Goal: Transaction & Acquisition: Purchase product/service

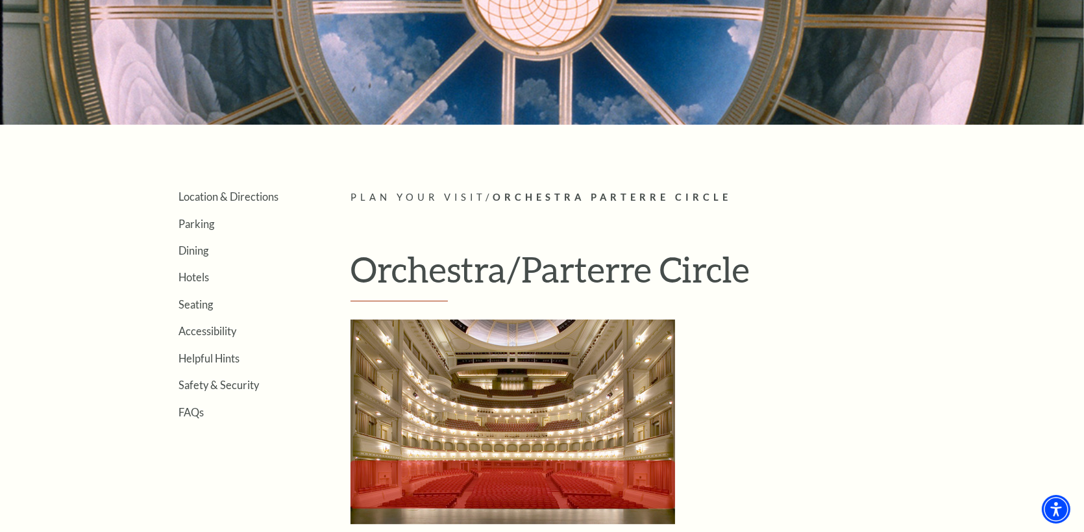
scroll to position [432, 0]
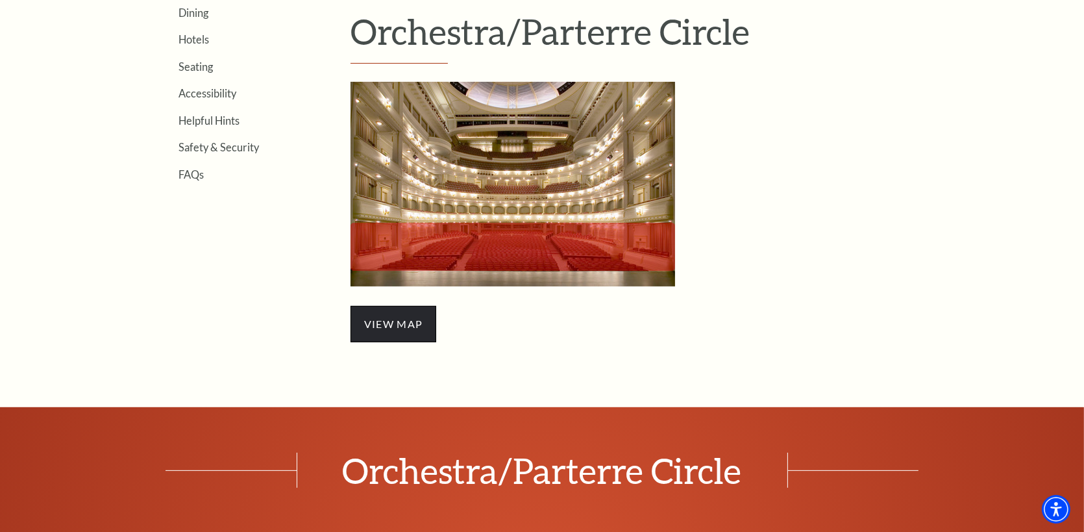
click at [380, 323] on span "view map" at bounding box center [393, 324] width 86 height 36
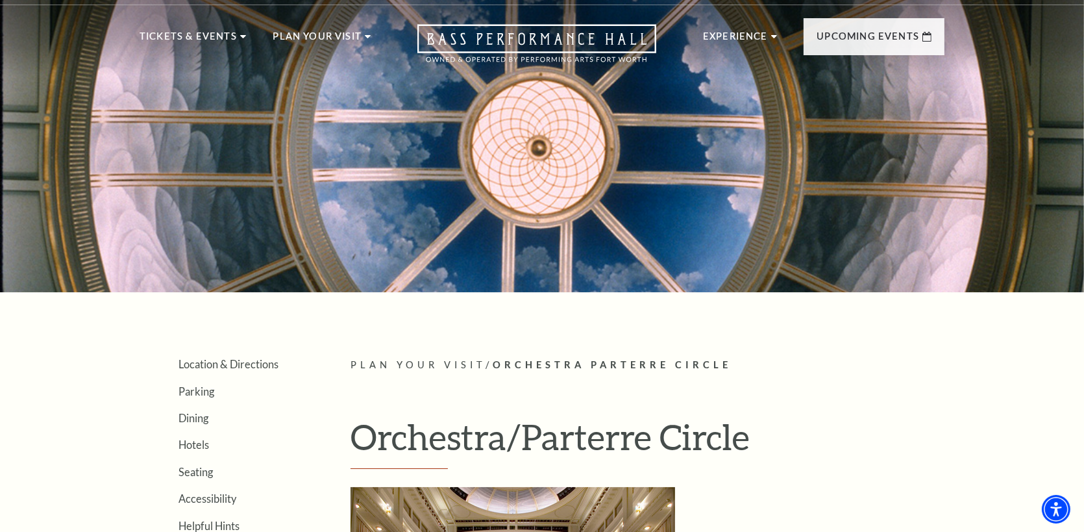
scroll to position [0, 0]
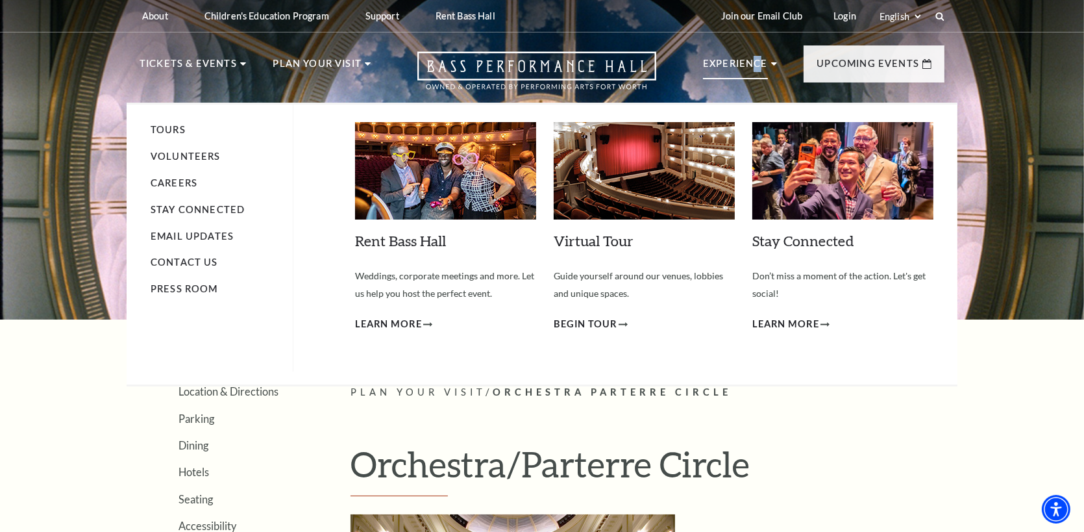
drag, startPoint x: 760, startPoint y: 64, endPoint x: 740, endPoint y: 94, distance: 36.2
click at [749, 80] on li "Experience Tours Volunteers Careers Stay Connected Email Updates Contact Us Pre…" at bounding box center [740, 77] width 74 height 43
click at [595, 320] on span "Begin Tour" at bounding box center [586, 324] width 64 height 16
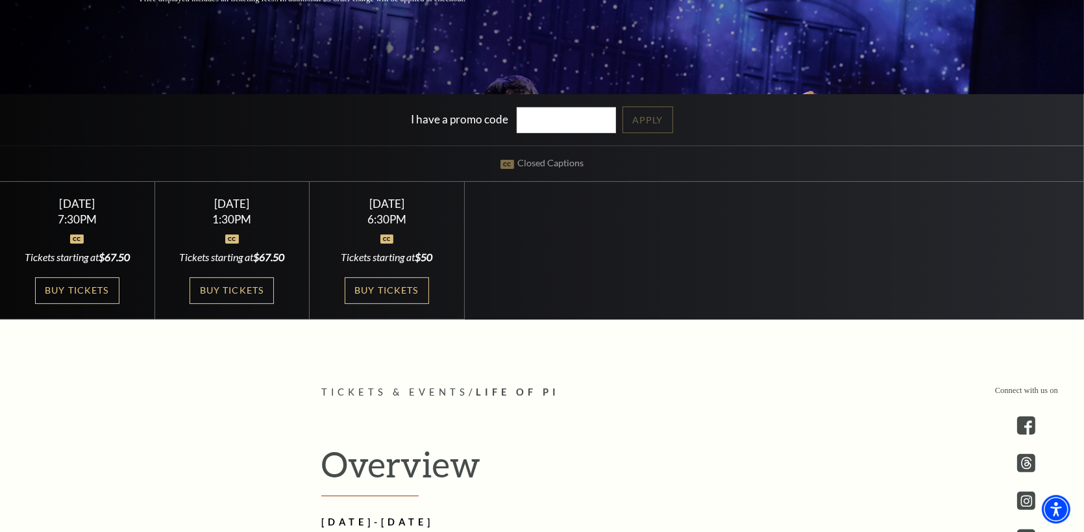
scroll to position [324, 0]
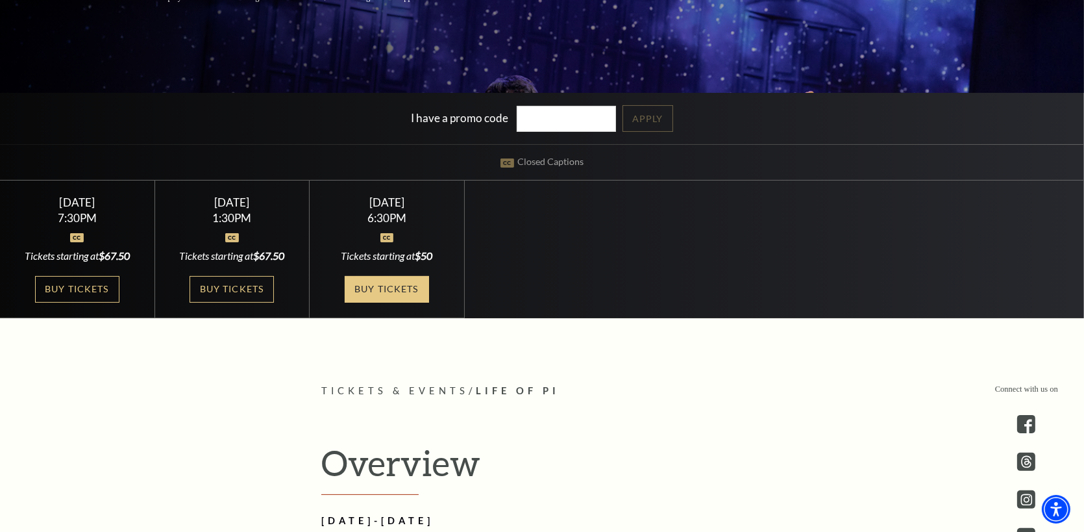
click at [384, 286] on link "Buy Tickets" at bounding box center [387, 289] width 84 height 27
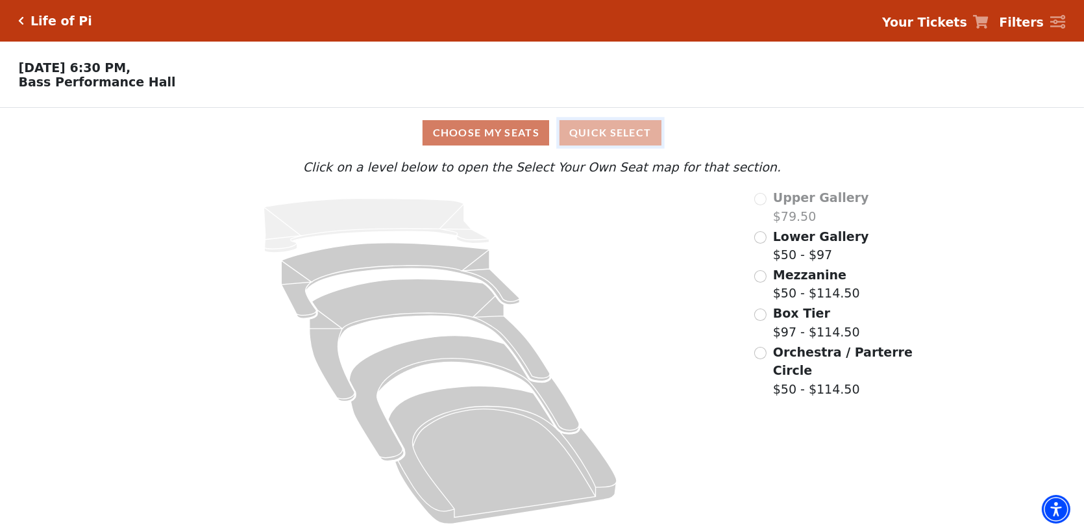
click at [604, 134] on button "Quick Select" at bounding box center [610, 132] width 102 height 25
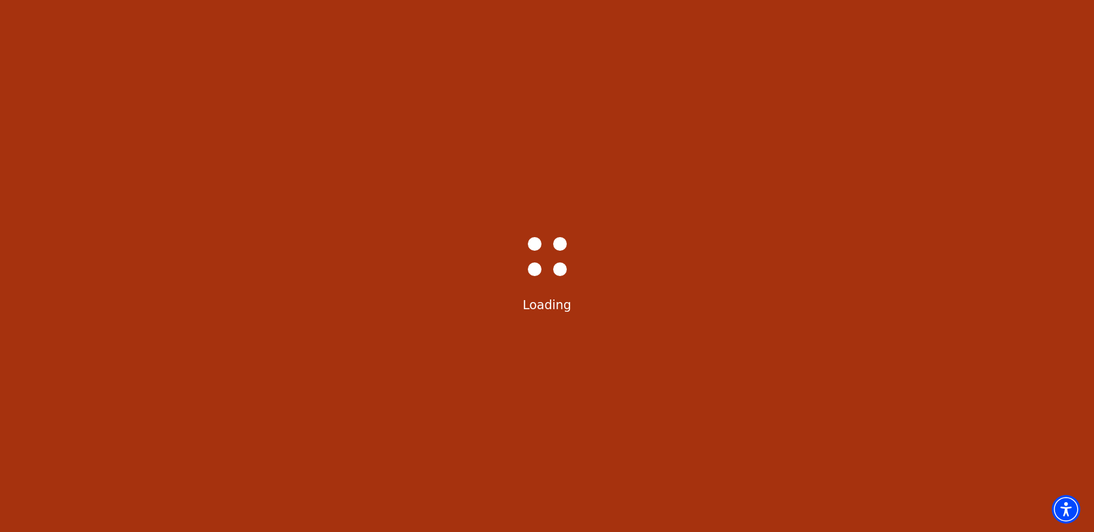
select select "6218"
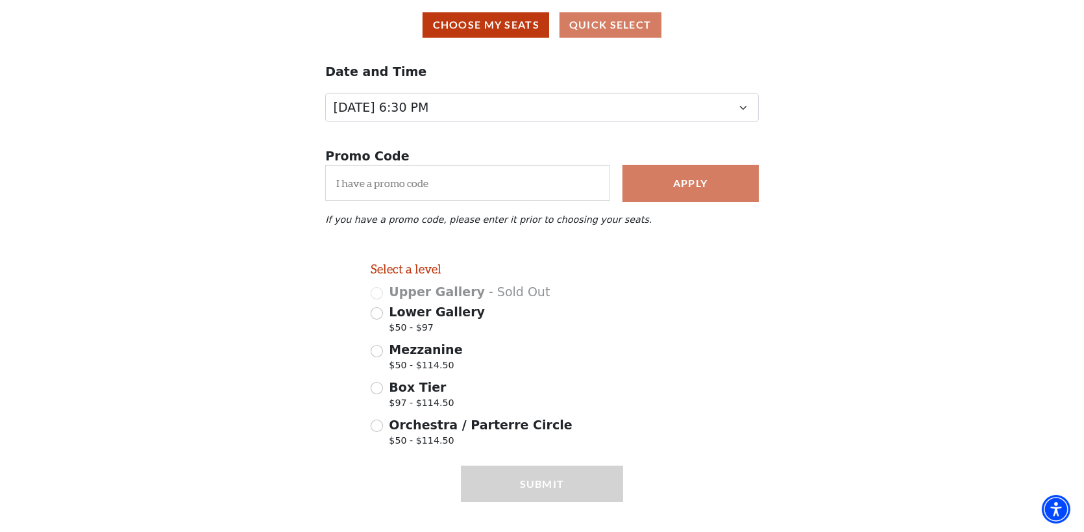
scroll to position [132, 0]
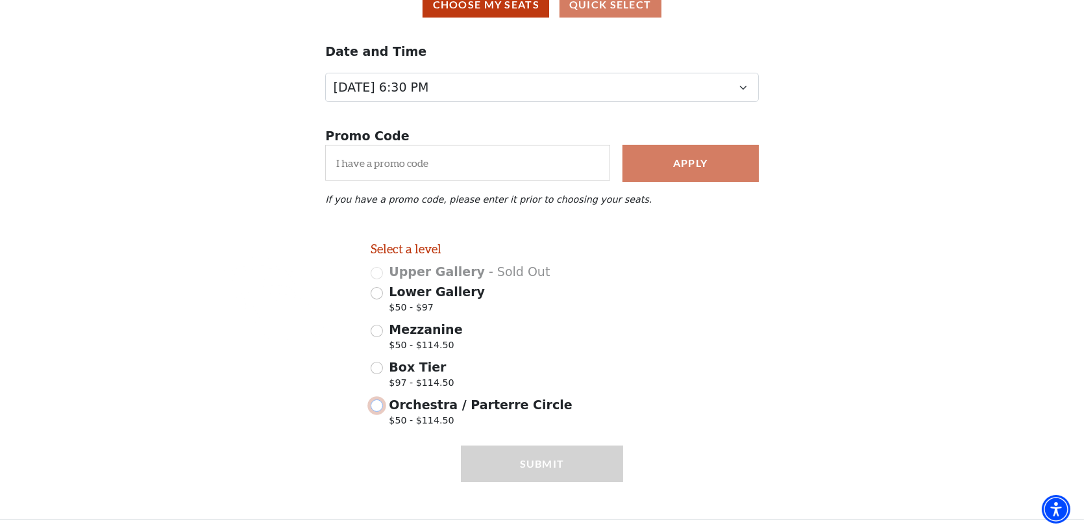
click at [373, 407] on input "Orchestra / Parterre Circle $50 - $114.50" at bounding box center [377, 405] width 12 height 12
radio input "true"
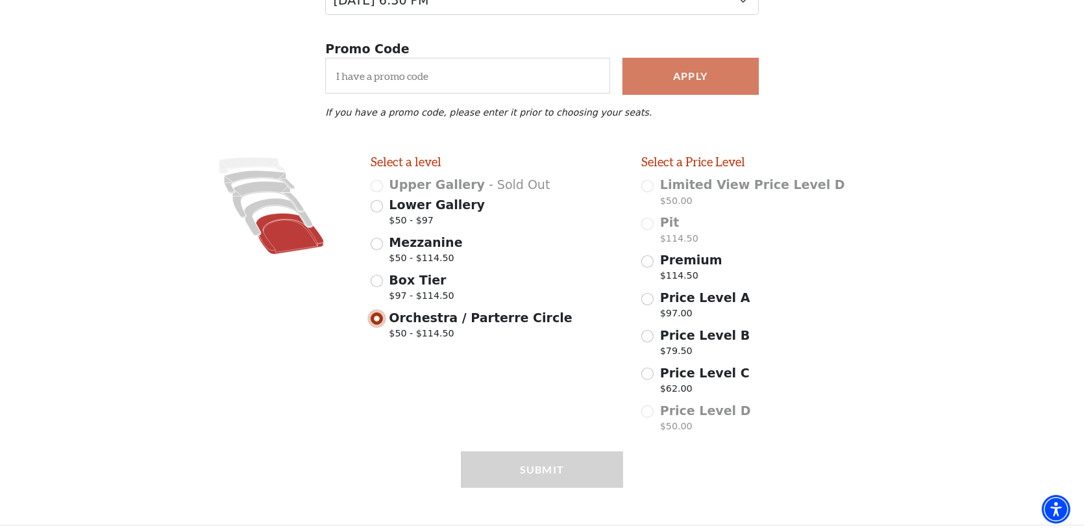
scroll to position [225, 0]
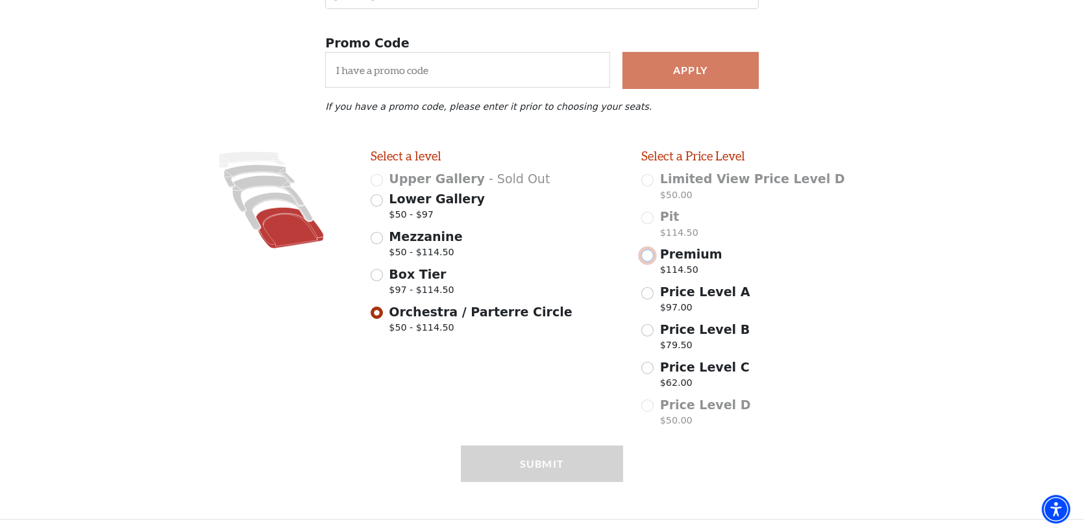
click at [650, 254] on input "Premium $114.50" at bounding box center [647, 255] width 12 height 12
radio input "true"
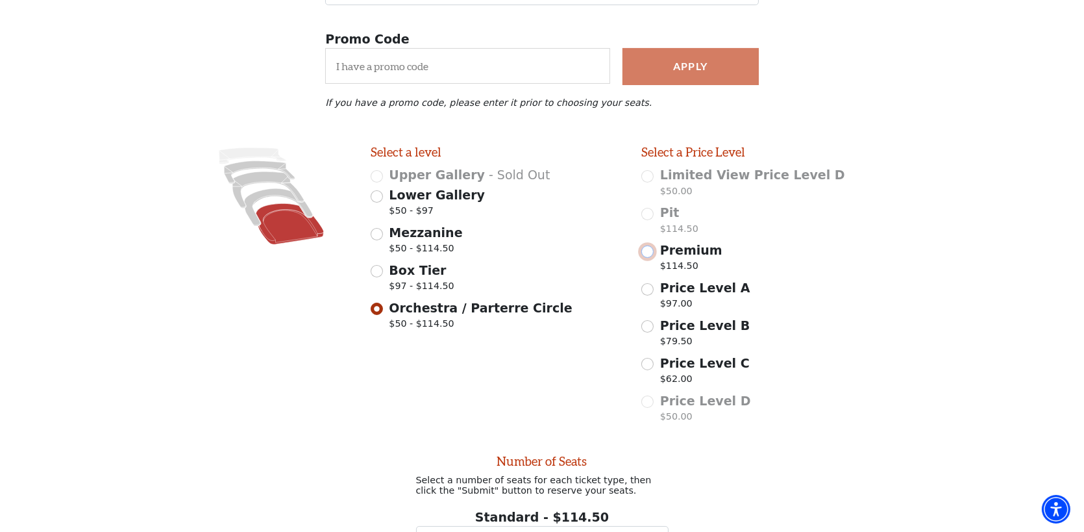
scroll to position [355, 0]
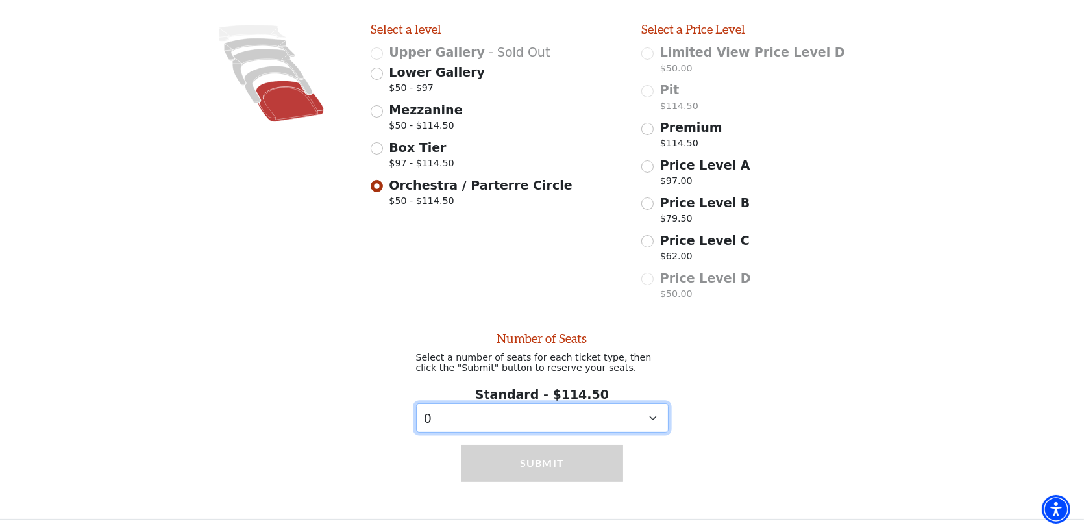
click at [654, 417] on select "0 1 2 3 4" at bounding box center [542, 417] width 252 height 29
select select "2"
click at [416, 404] on select "0 1 2 3 4" at bounding box center [542, 417] width 252 height 29
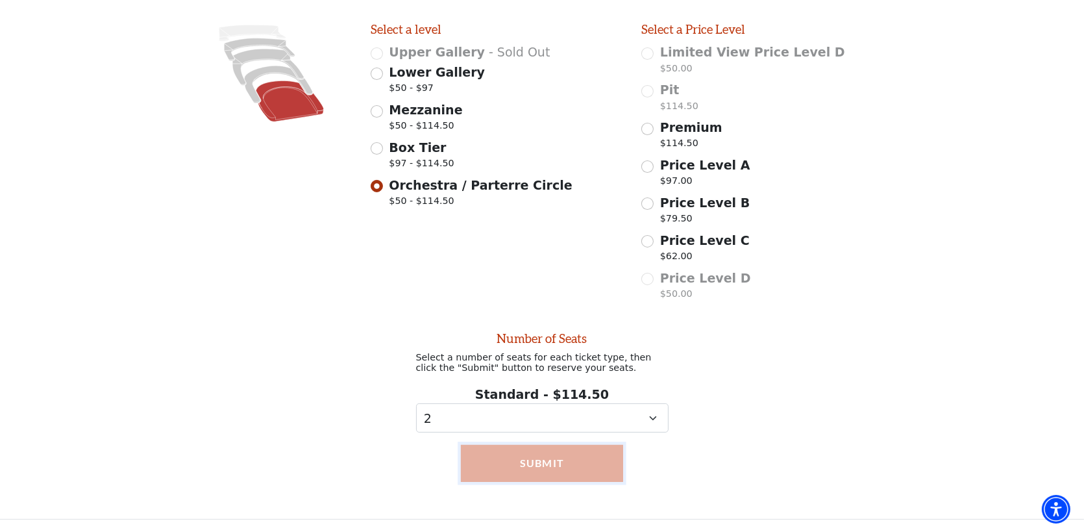
click at [554, 467] on button "Submit" at bounding box center [542, 463] width 162 height 36
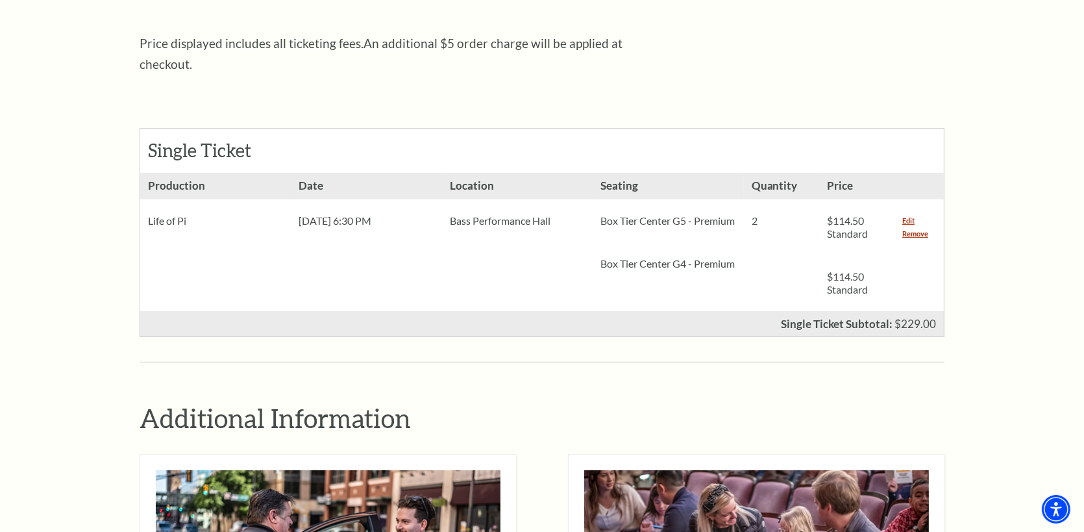
scroll to position [432, 0]
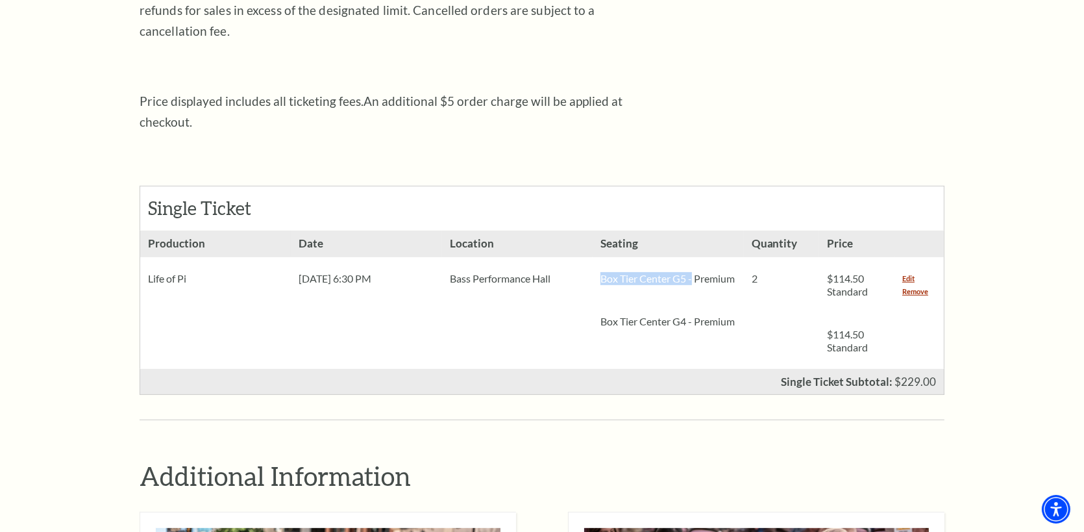
drag, startPoint x: 598, startPoint y: 254, endPoint x: 694, endPoint y: 260, distance: 96.3
click at [694, 260] on div "Box Tier Center G5 - Premium" at bounding box center [668, 278] width 151 height 43
copy p "[GEOGRAPHIC_DATA] G5 -"
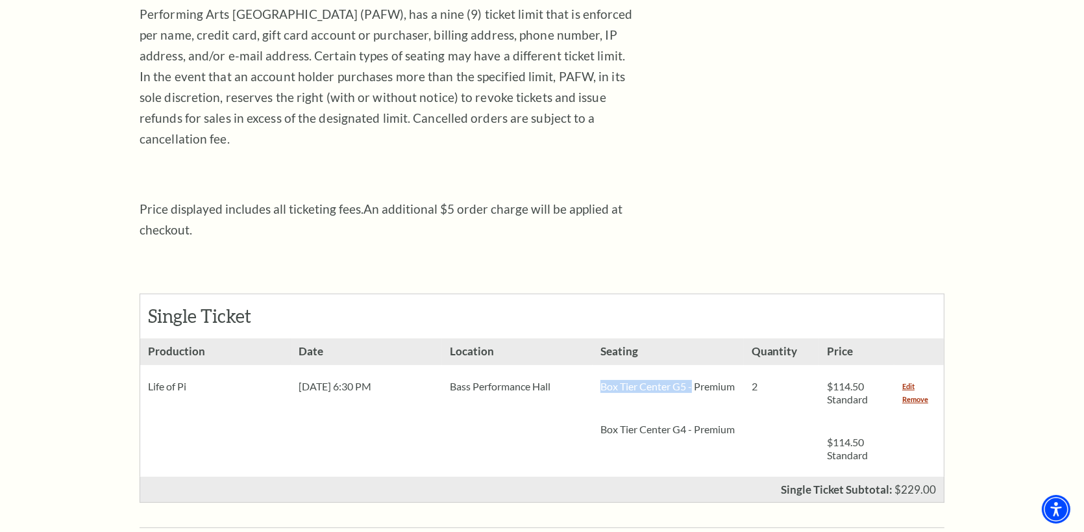
scroll to position [0, 0]
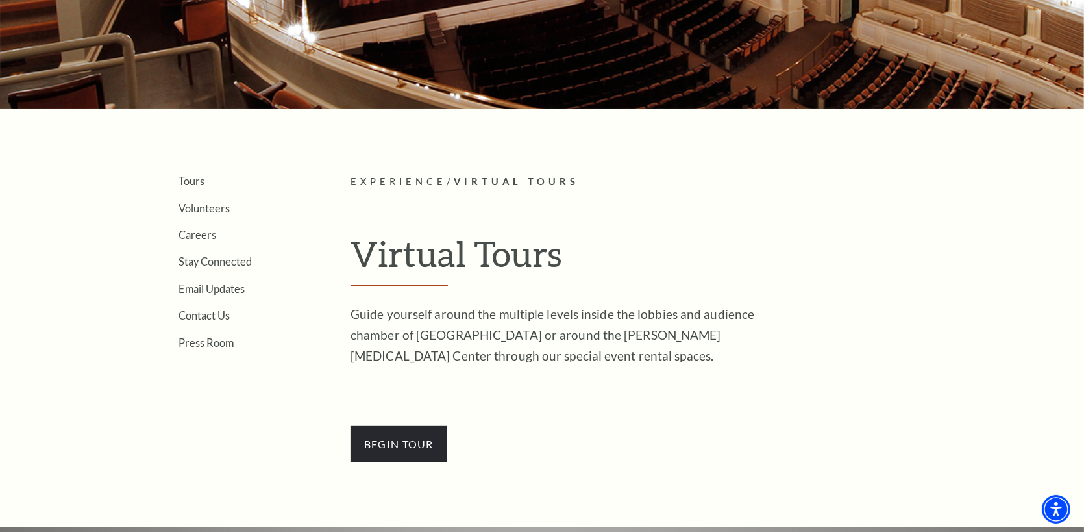
scroll to position [216, 0]
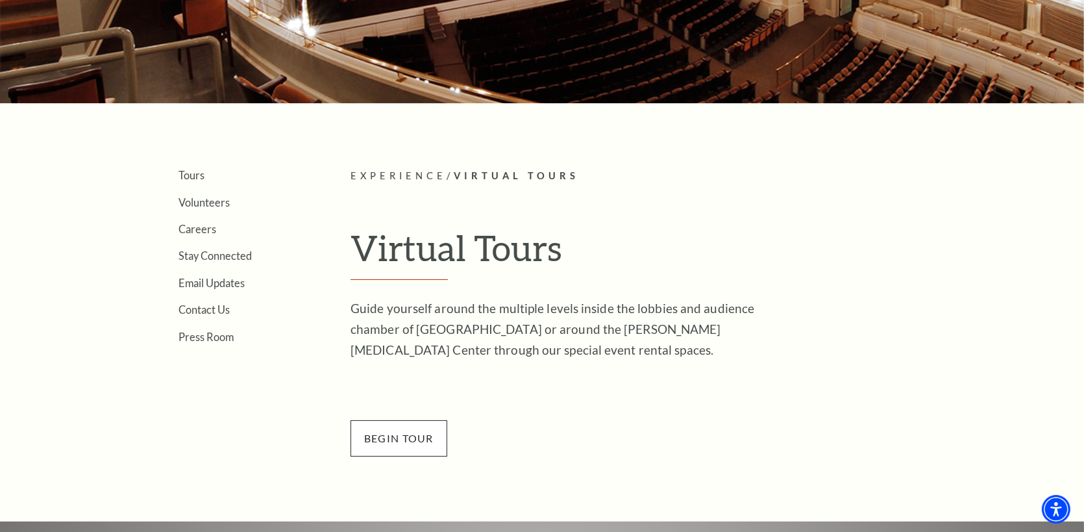
click at [401, 435] on span "BEGin Tour" at bounding box center [398, 438] width 97 height 36
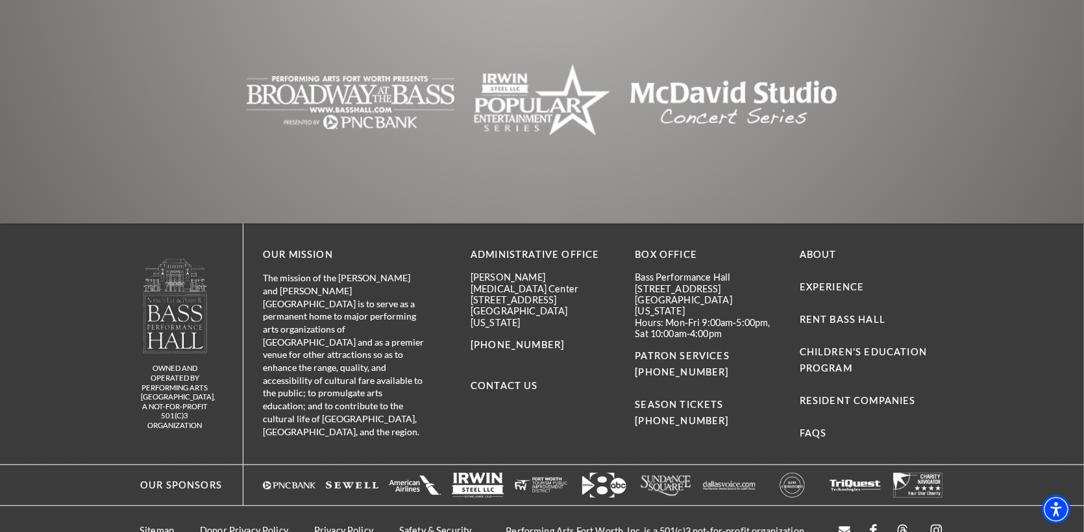
scroll to position [1002, 0]
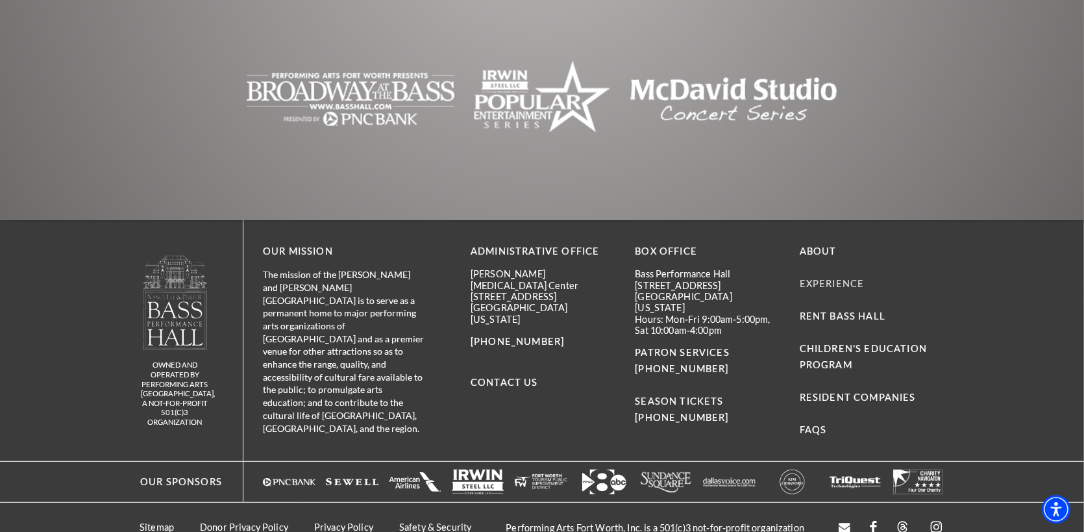
click at [831, 278] on link "Experience" at bounding box center [832, 283] width 65 height 11
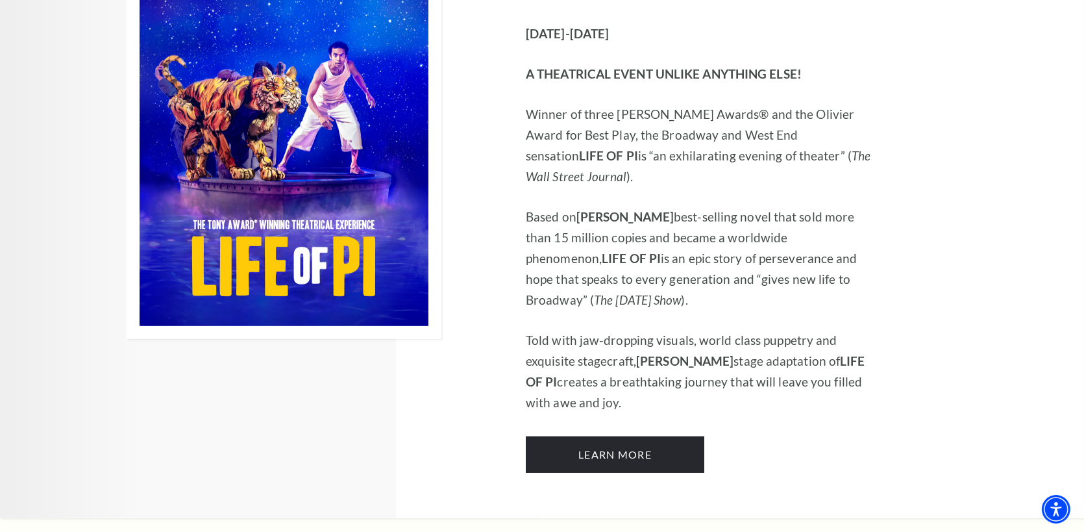
scroll to position [865, 0]
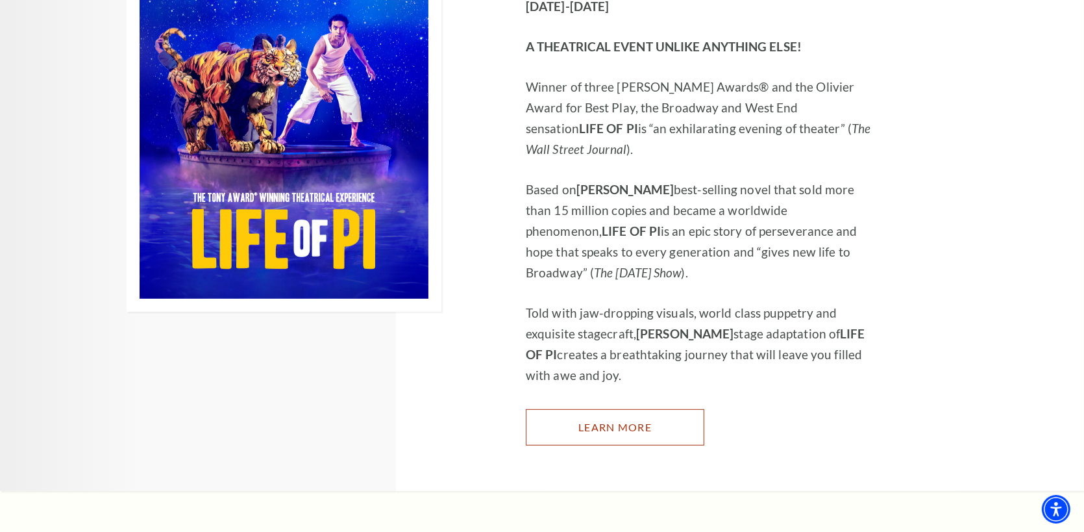
click at [626, 409] on link "Learn More" at bounding box center [615, 427] width 178 height 36
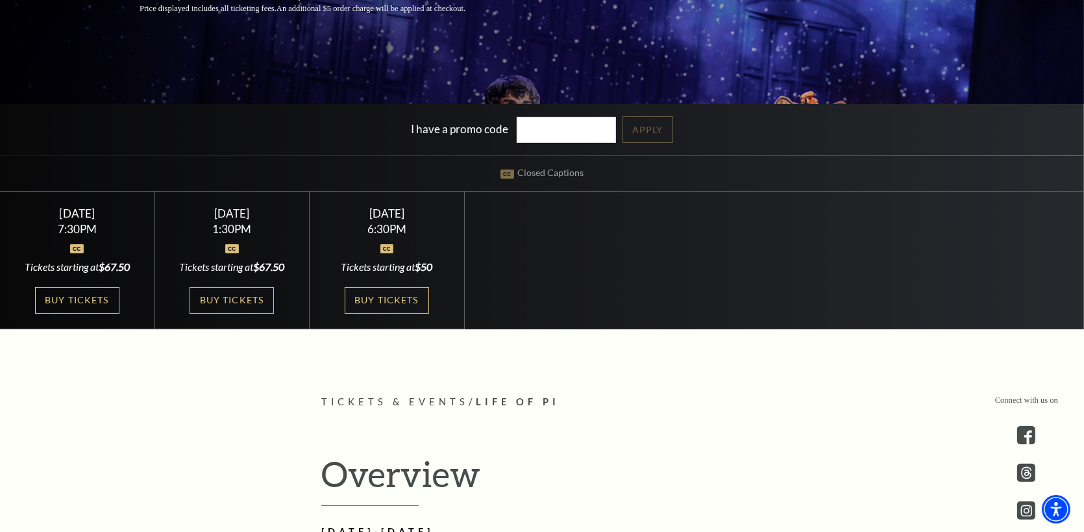
scroll to position [324, 0]
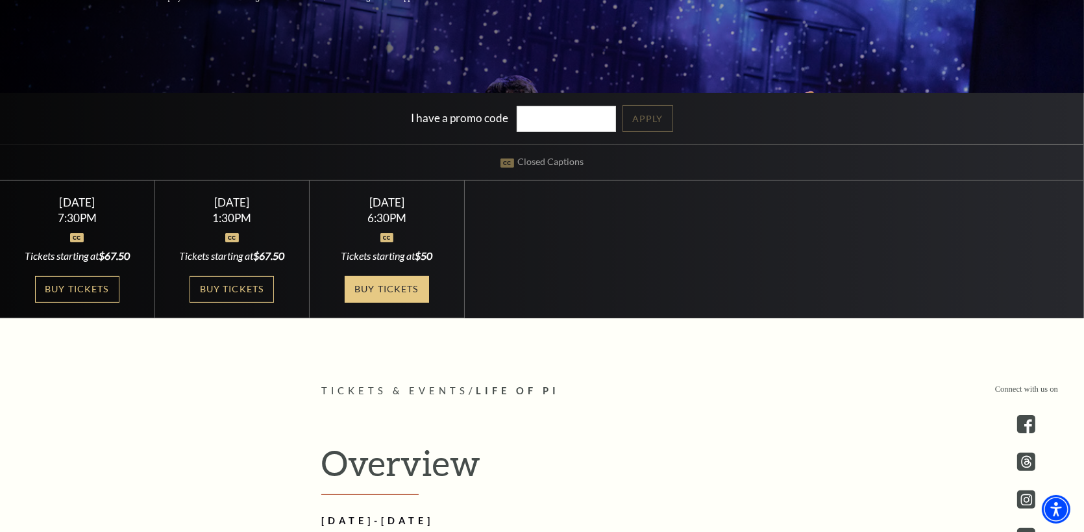
click at [391, 287] on link "Buy Tickets" at bounding box center [387, 289] width 84 height 27
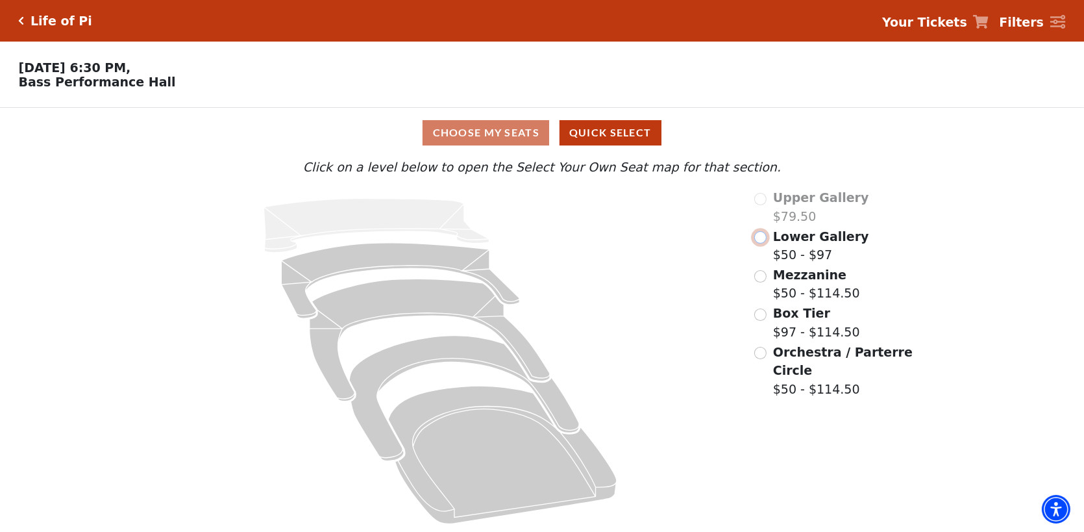
click at [759, 241] on input "Lower Gallery$50 - $97\a" at bounding box center [760, 237] width 12 height 12
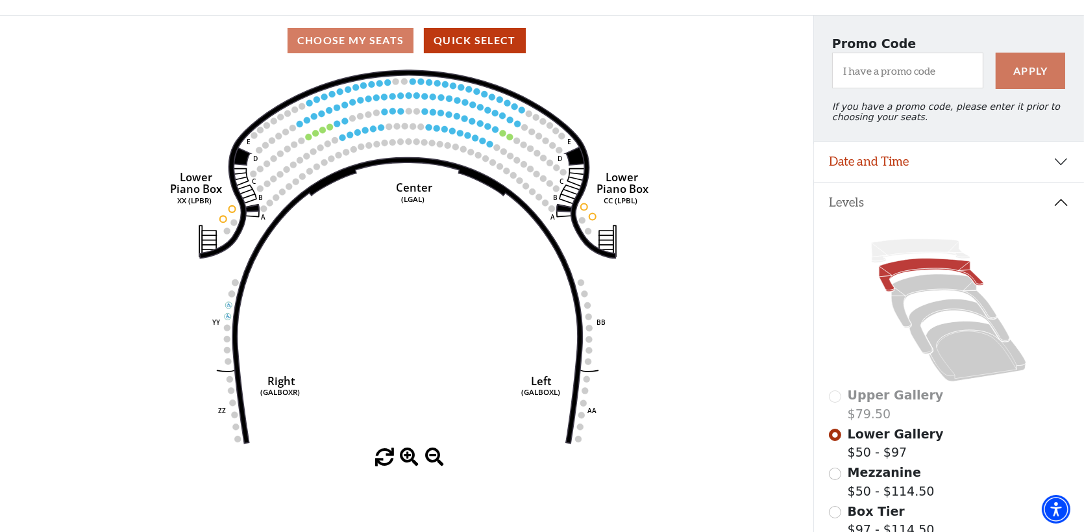
scroll to position [167, 0]
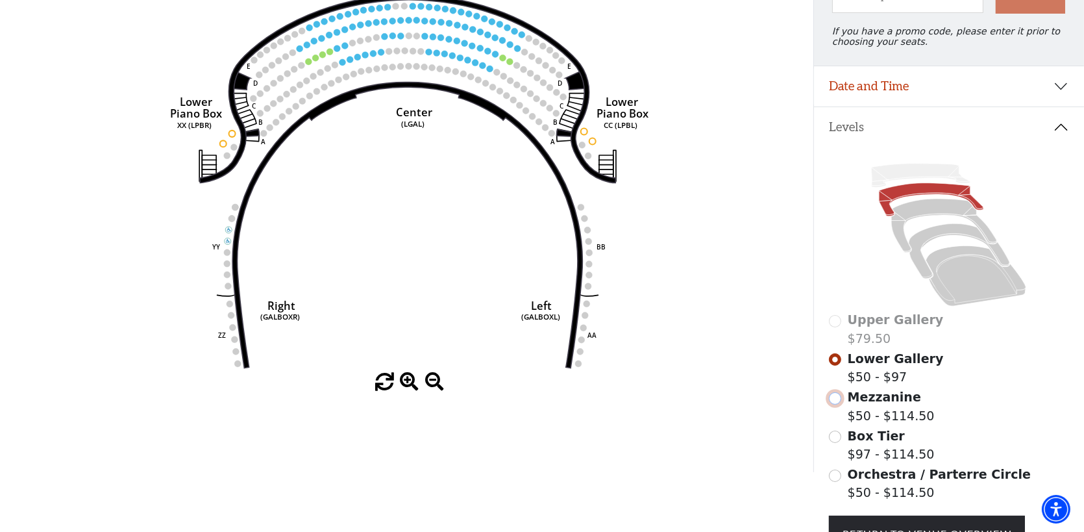
click at [834, 404] on input "Mezzanine$50 - $114.50\a" at bounding box center [835, 398] width 12 height 12
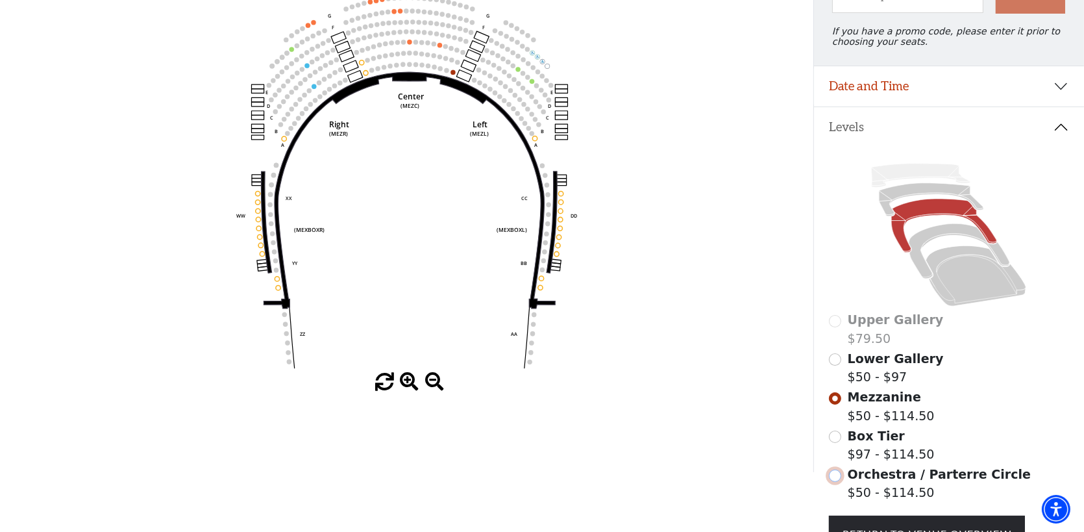
click at [837, 482] on input "Orchestra / Parterre Circle$50 - $114.50\a" at bounding box center [835, 475] width 12 height 12
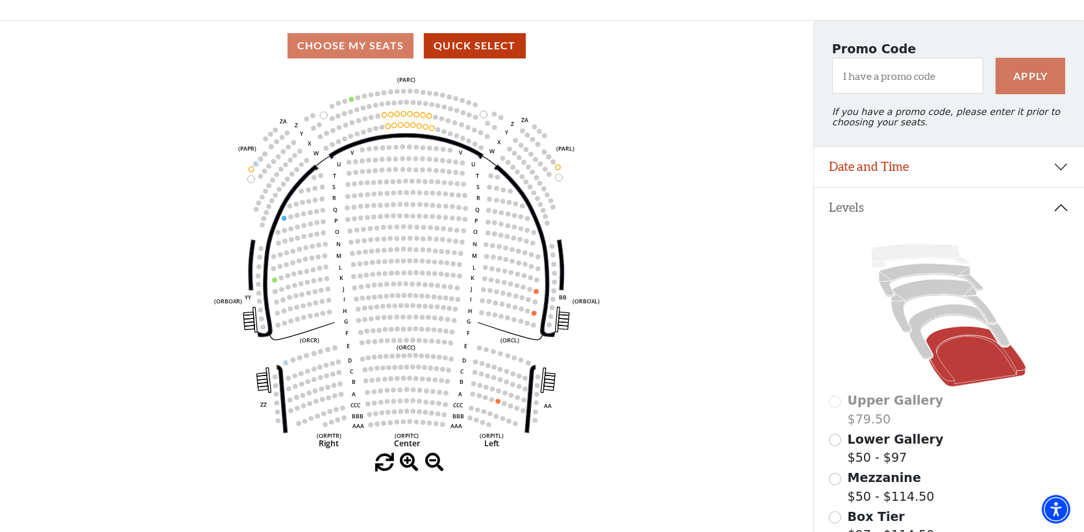
scroll to position [60, 0]
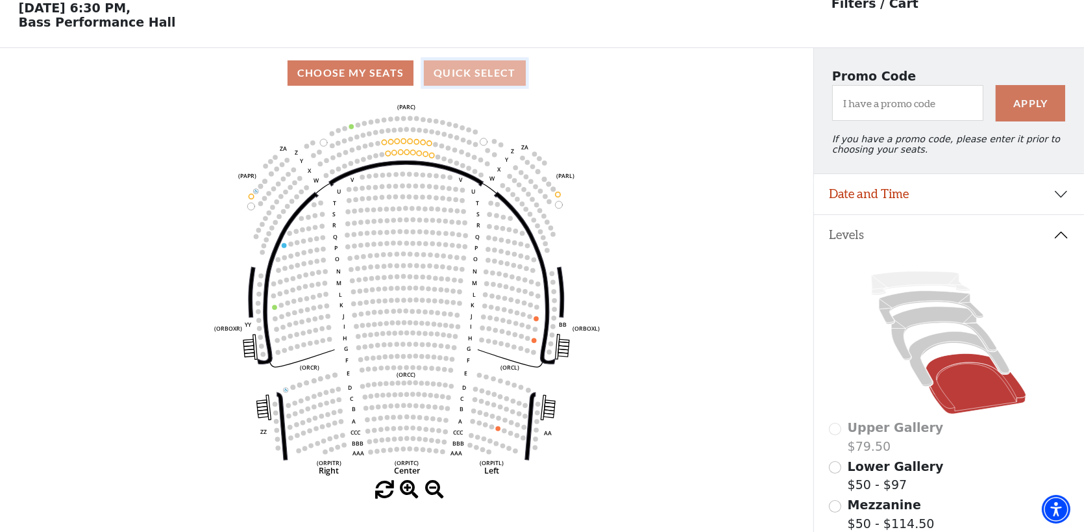
click at [463, 79] on button "Quick Select" at bounding box center [475, 72] width 102 height 25
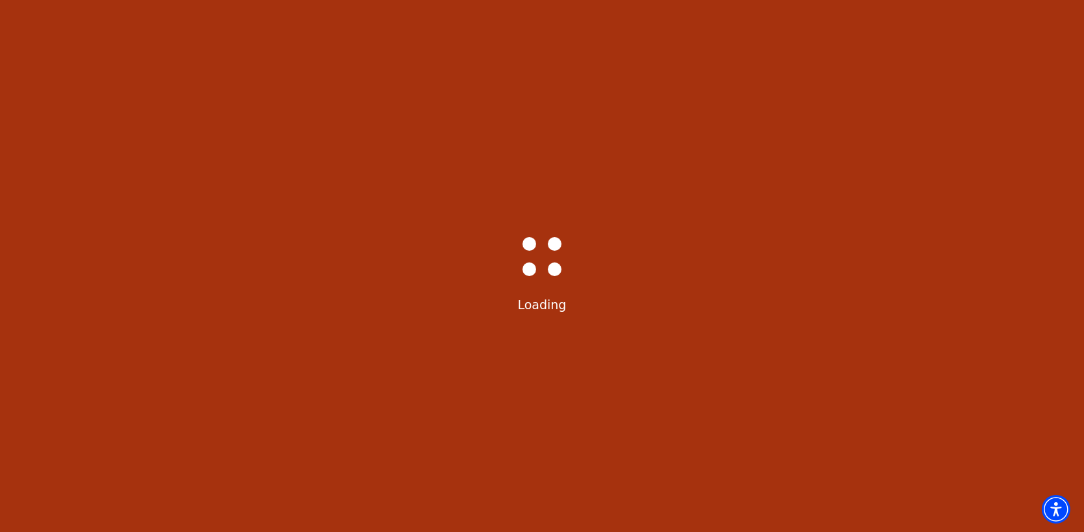
scroll to position [0, 0]
select select "6218"
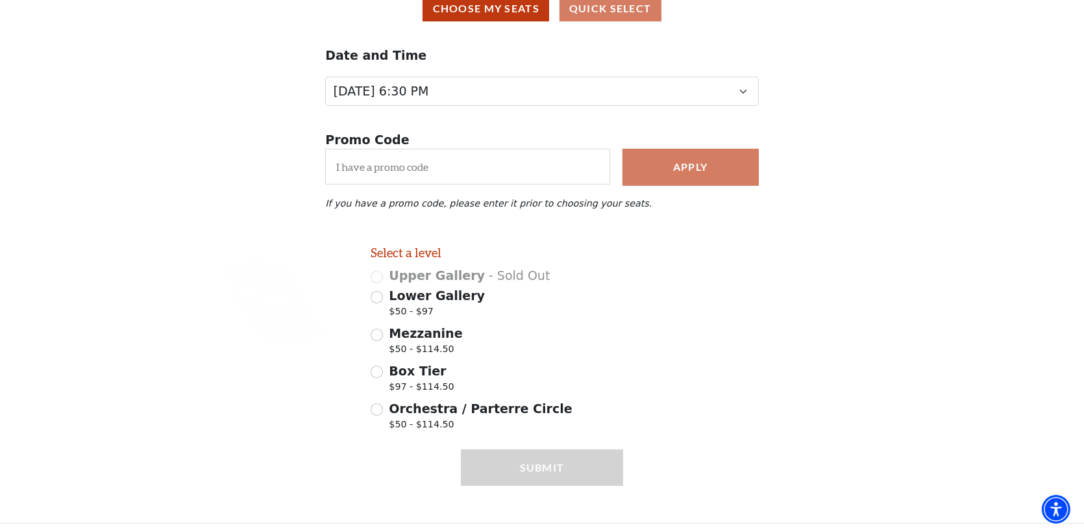
scroll to position [132, 0]
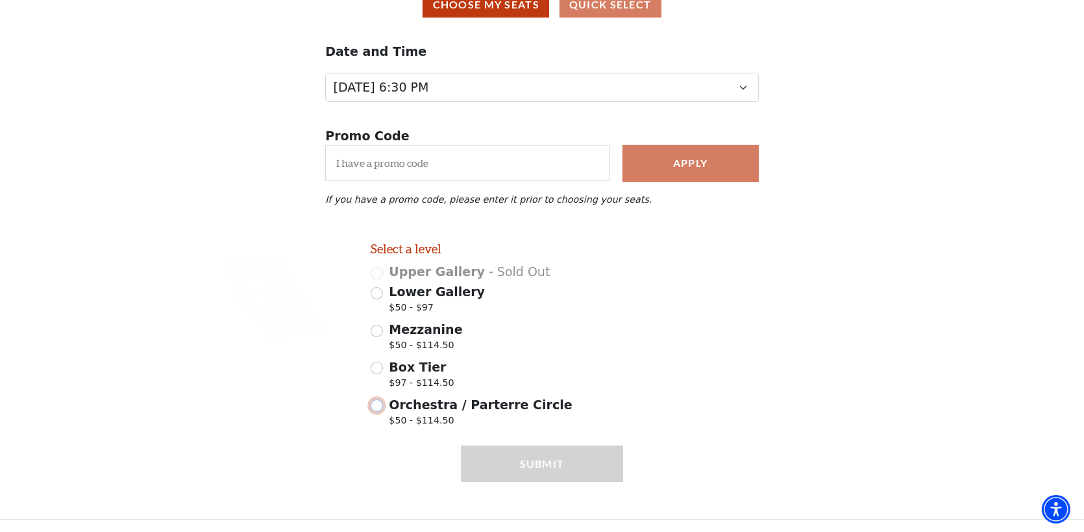
click at [378, 407] on input "Orchestra / Parterre Circle $50 - $114.50" at bounding box center [377, 405] width 12 height 12
radio input "true"
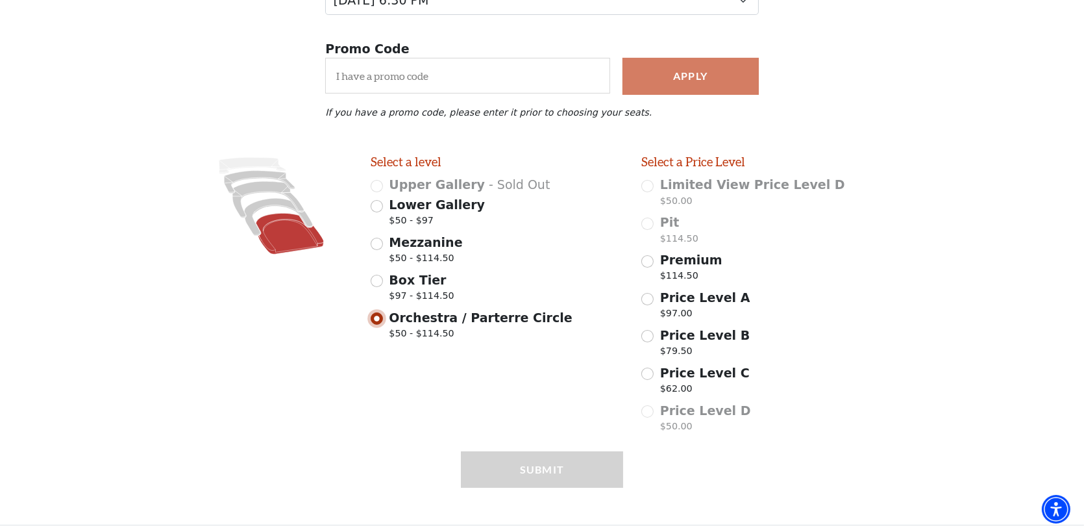
scroll to position [225, 0]
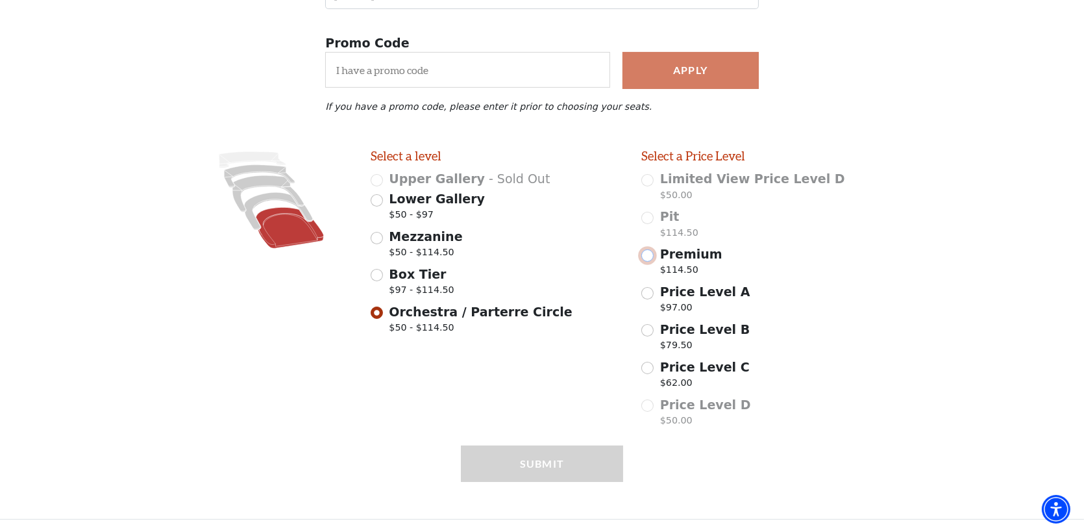
click at [649, 258] on input "Premium $114.50" at bounding box center [647, 255] width 12 height 12
radio input "true"
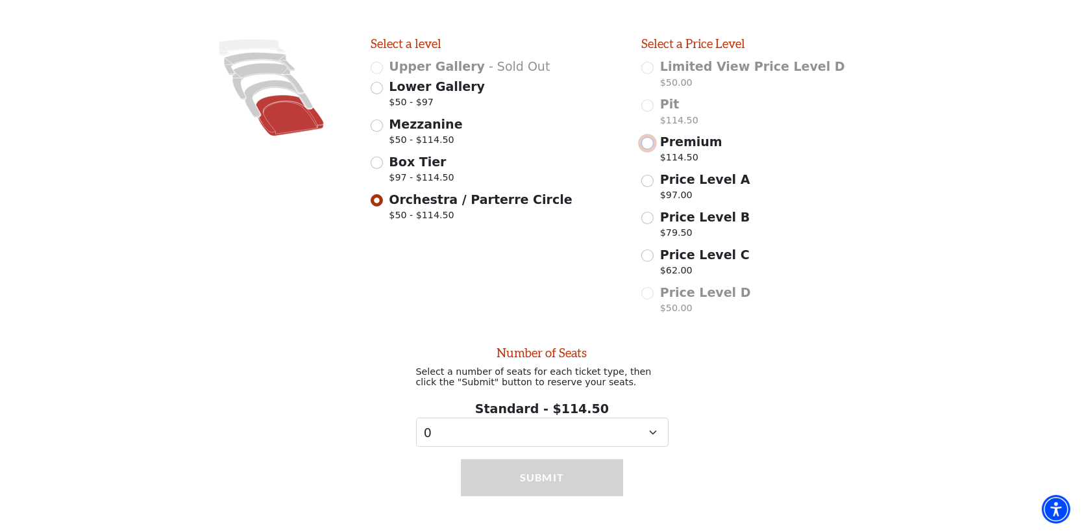
scroll to position [355, 0]
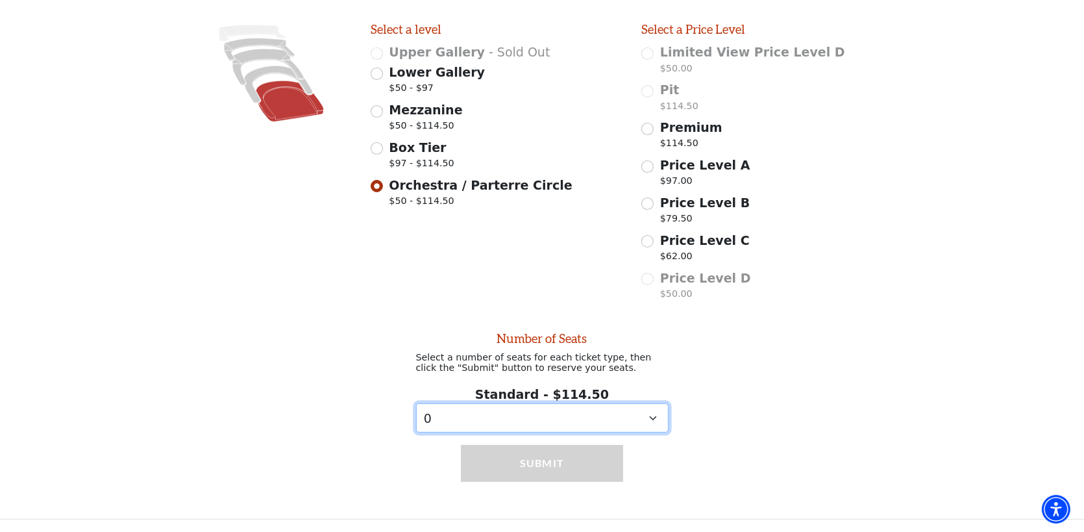
click at [651, 419] on select "0 1 2" at bounding box center [542, 417] width 252 height 29
select select "2"
click at [416, 404] on select "0 1 2" at bounding box center [542, 417] width 252 height 29
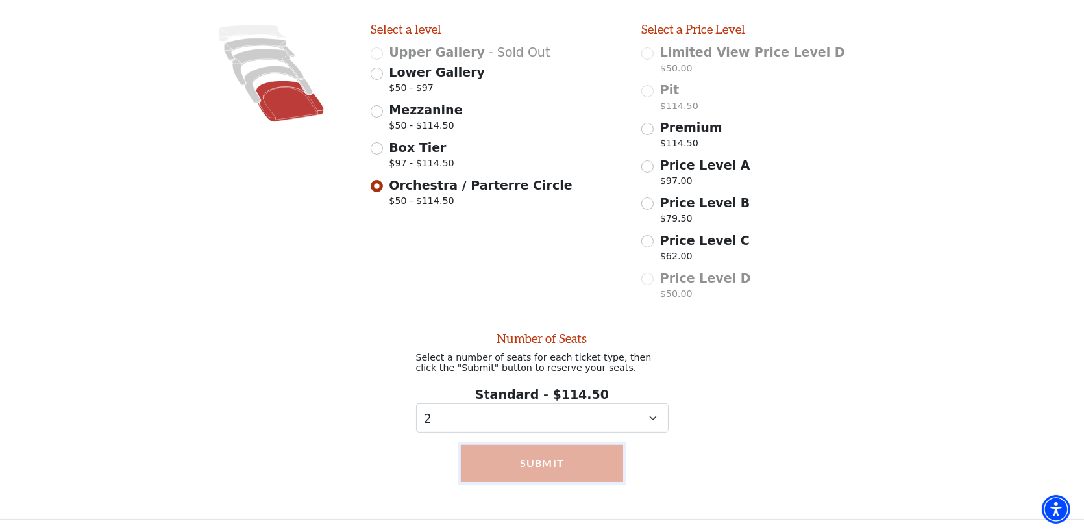
click at [544, 463] on button "Submit" at bounding box center [542, 463] width 162 height 36
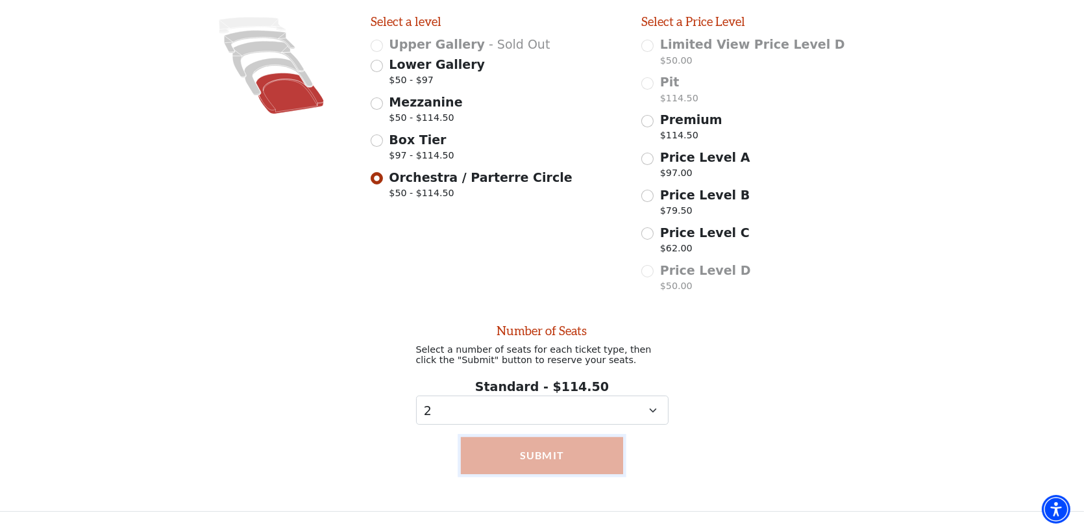
click at [535, 465] on button "Submit" at bounding box center [542, 455] width 162 height 36
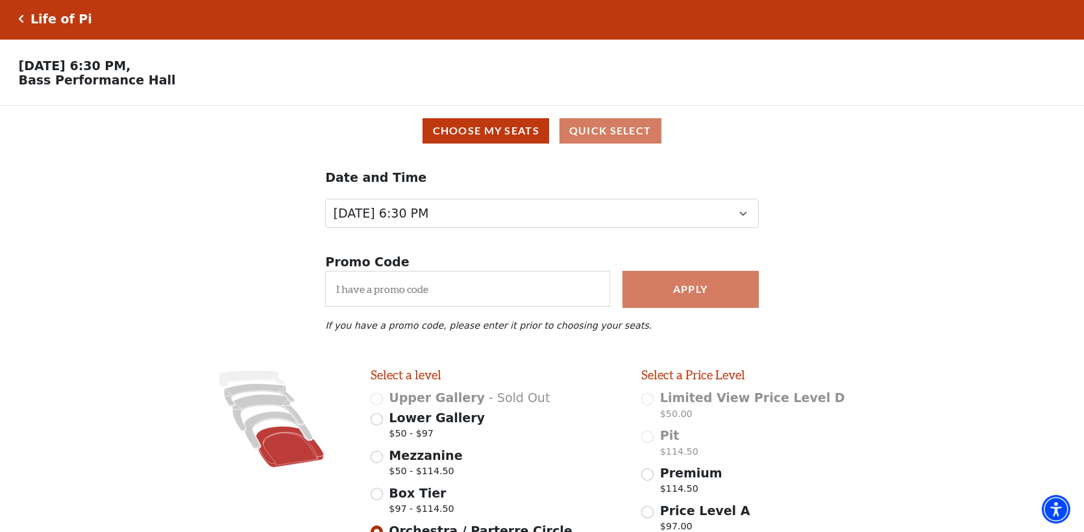
scroll to position [0, 0]
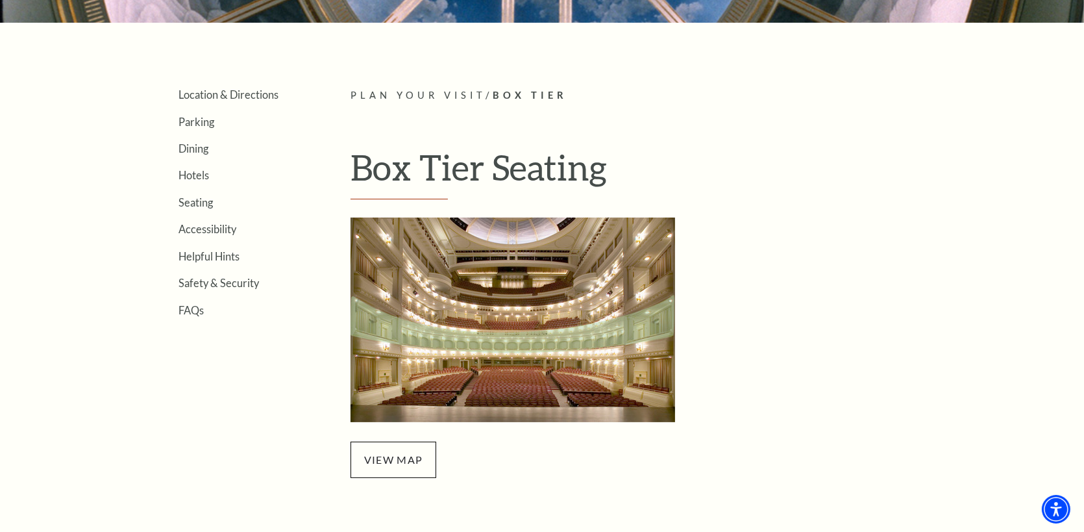
scroll to position [324, 0]
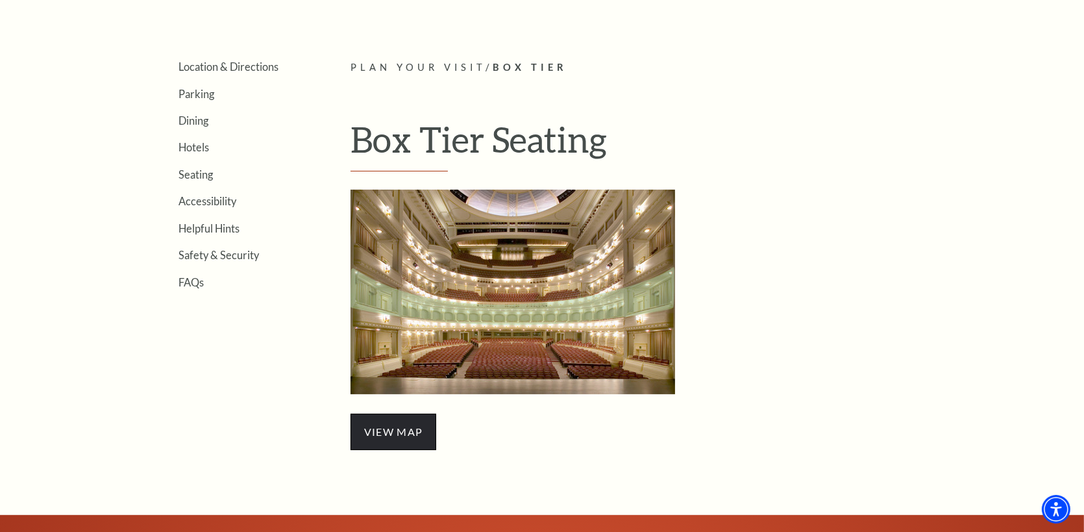
click at [386, 432] on span "view map" at bounding box center [393, 431] width 86 height 36
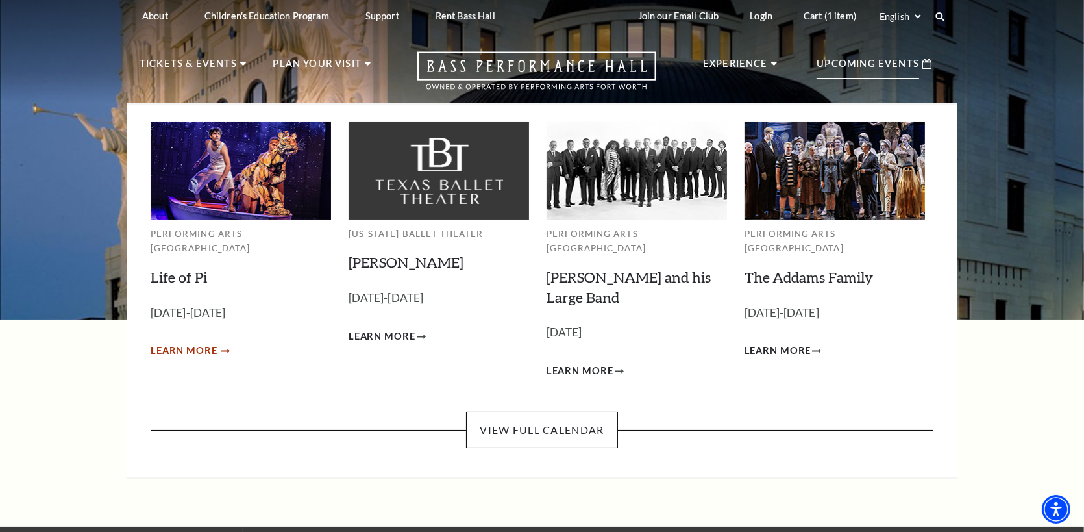
click at [202, 343] on span "Learn More" at bounding box center [184, 351] width 67 height 16
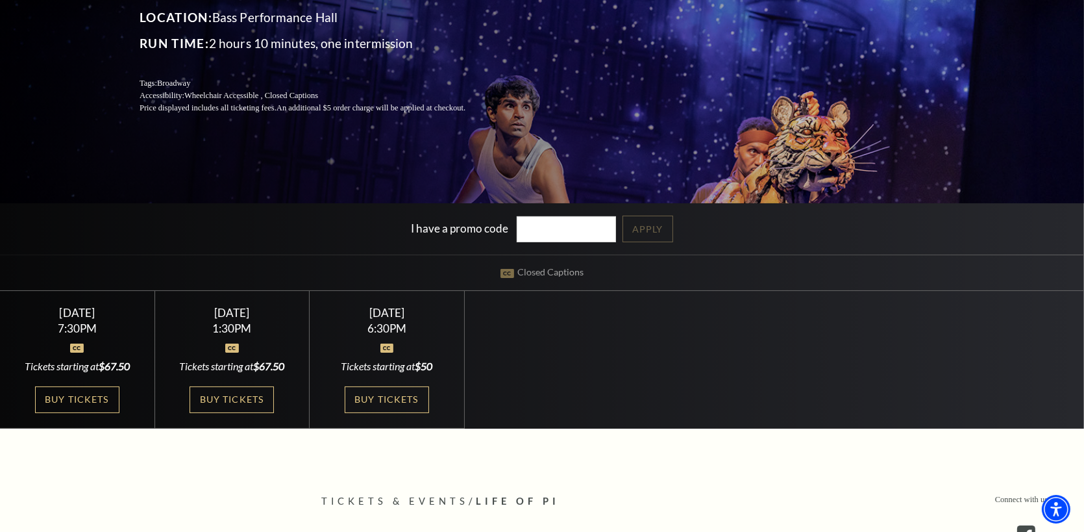
scroll to position [216, 0]
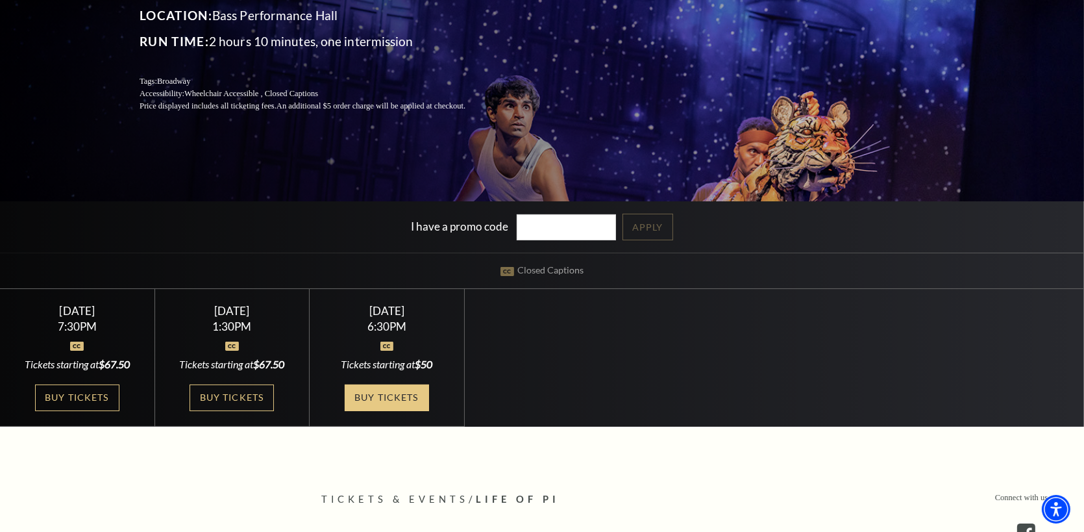
click at [382, 392] on link "Buy Tickets" at bounding box center [387, 397] width 84 height 27
click at [371, 394] on link "Buy Tickets" at bounding box center [387, 397] width 84 height 27
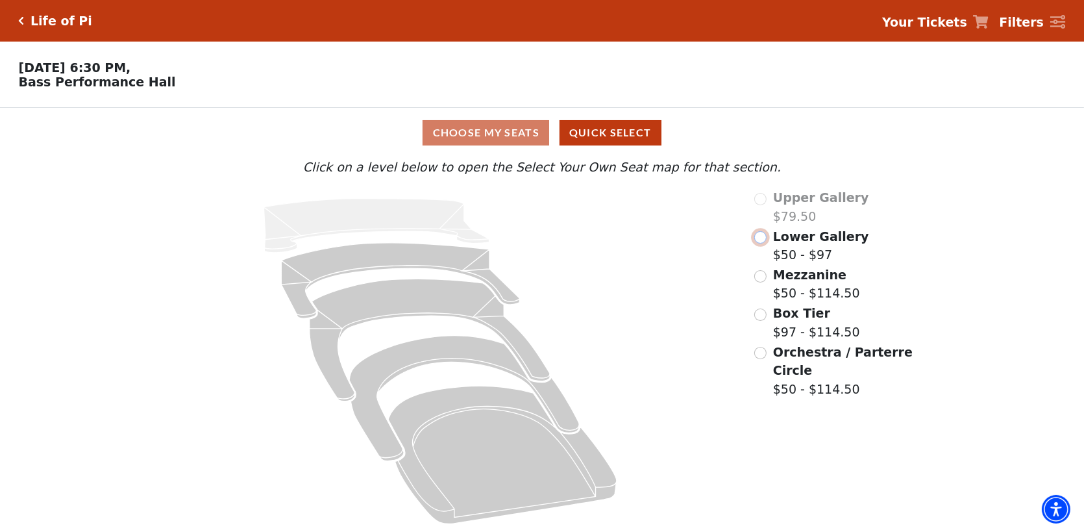
click at [765, 240] on input "Lower Gallery$50 - $97\a" at bounding box center [760, 237] width 12 height 12
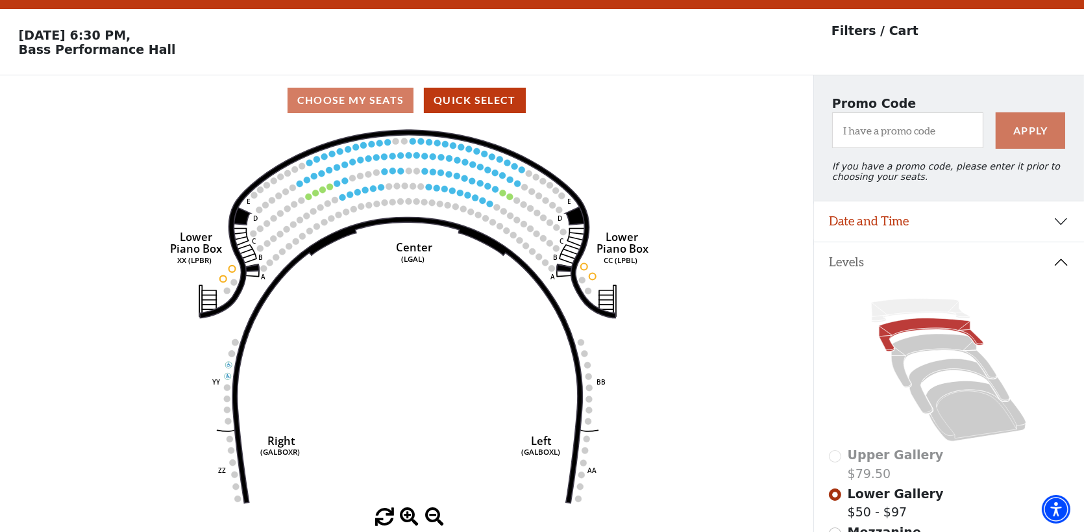
scroll to position [60, 0]
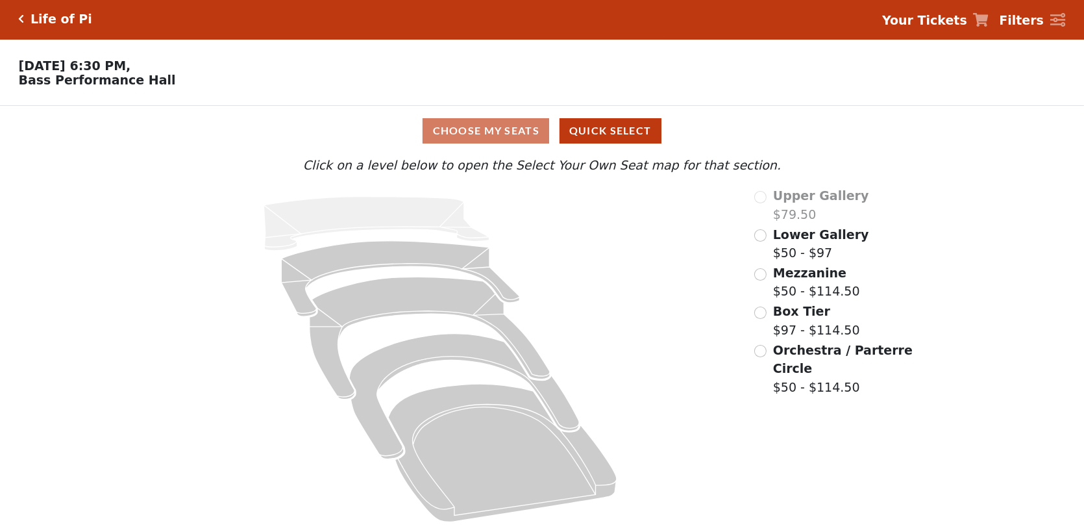
scroll to position [5, 0]
click at [763, 273] on input "Mezzanine$50 - $114.50\a" at bounding box center [760, 274] width 12 height 12
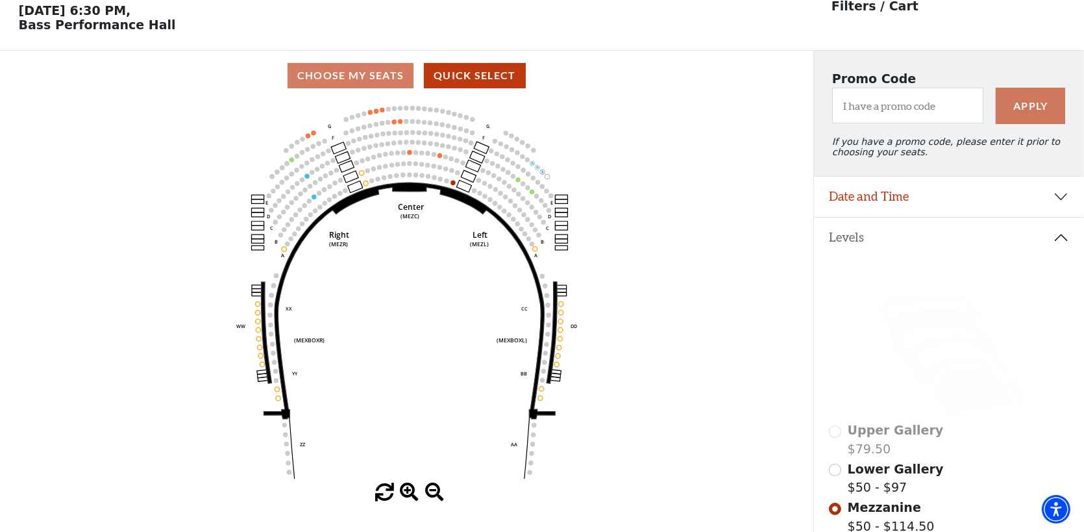
scroll to position [60, 0]
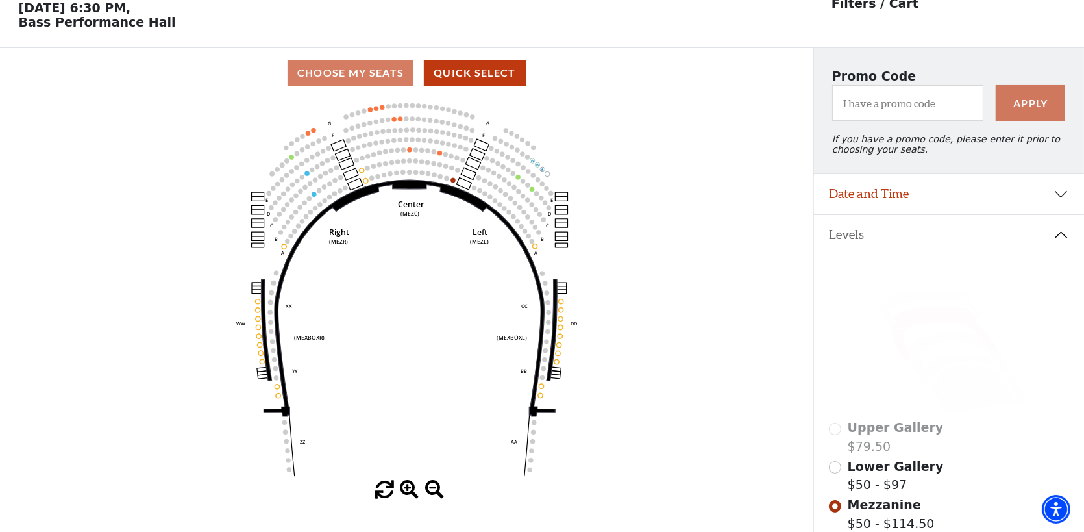
click at [393, 119] on icon "Center (MEZC) Right (MEZR) Left (MEZL) (MEXBOXR) (MEXBOXL) XX WW CC DD YY BB ZZ…" at bounding box center [406, 289] width 731 height 382
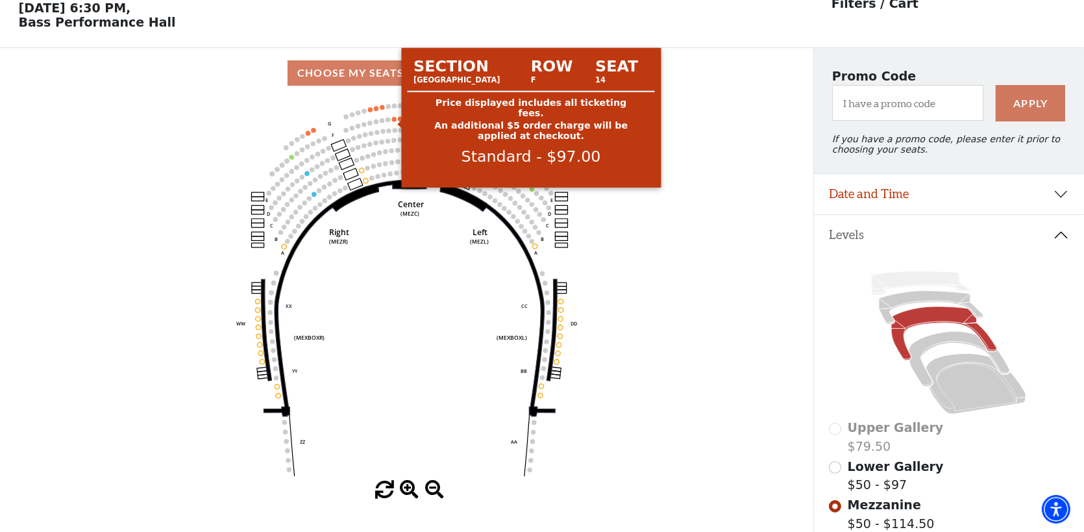
click at [393, 121] on circle at bounding box center [393, 119] width 5 height 5
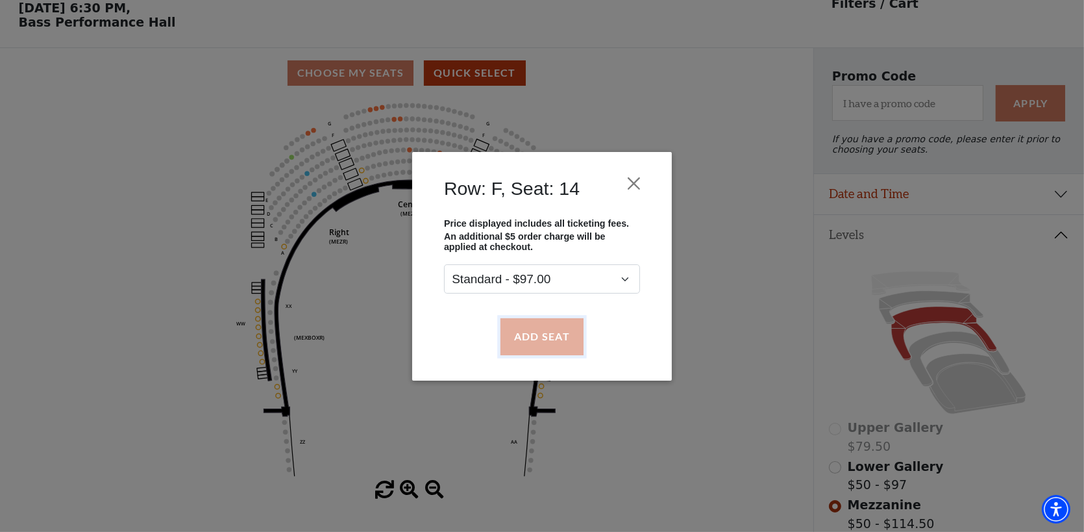
click at [550, 340] on button "Add Seat" at bounding box center [541, 336] width 83 height 36
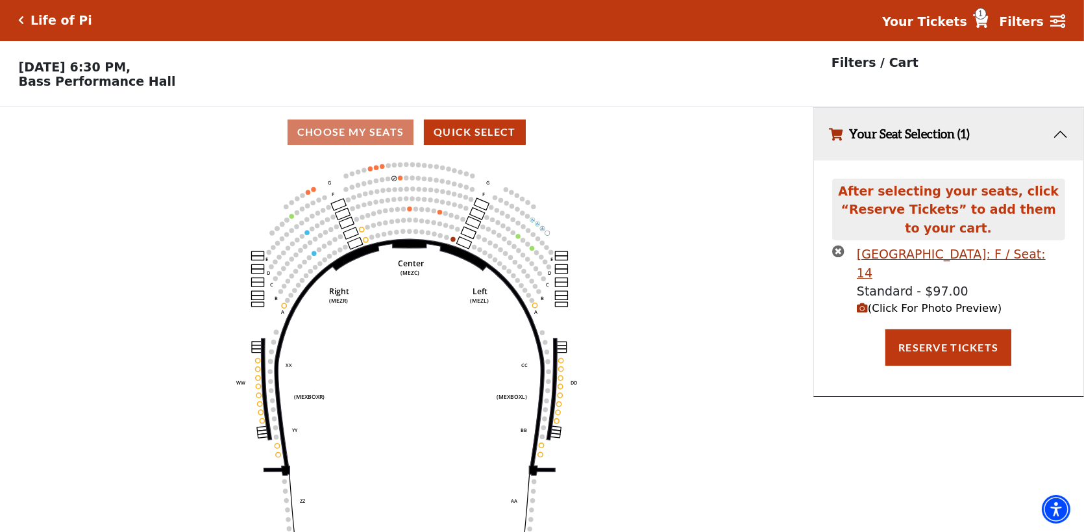
scroll to position [0, 0]
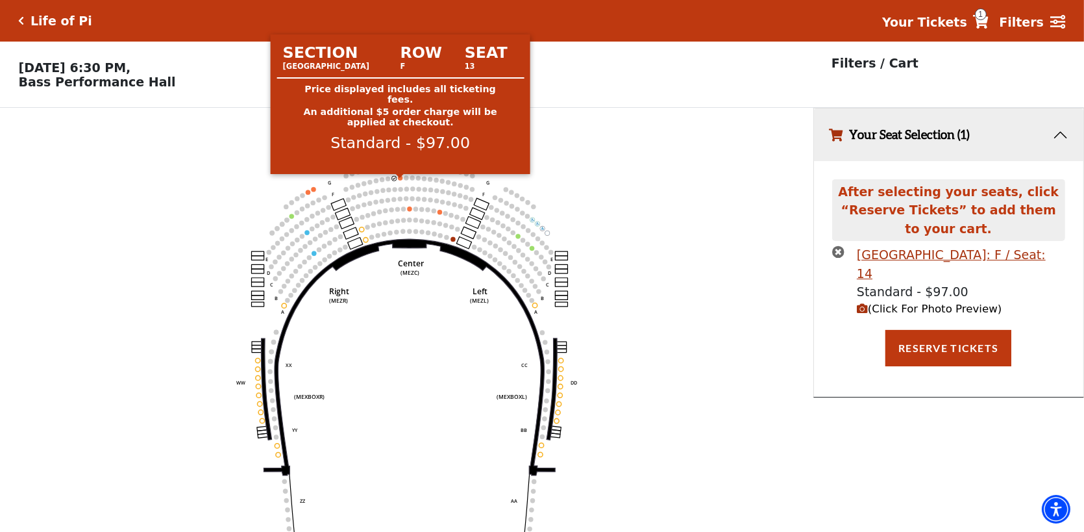
click at [398, 180] on circle at bounding box center [400, 177] width 5 height 5
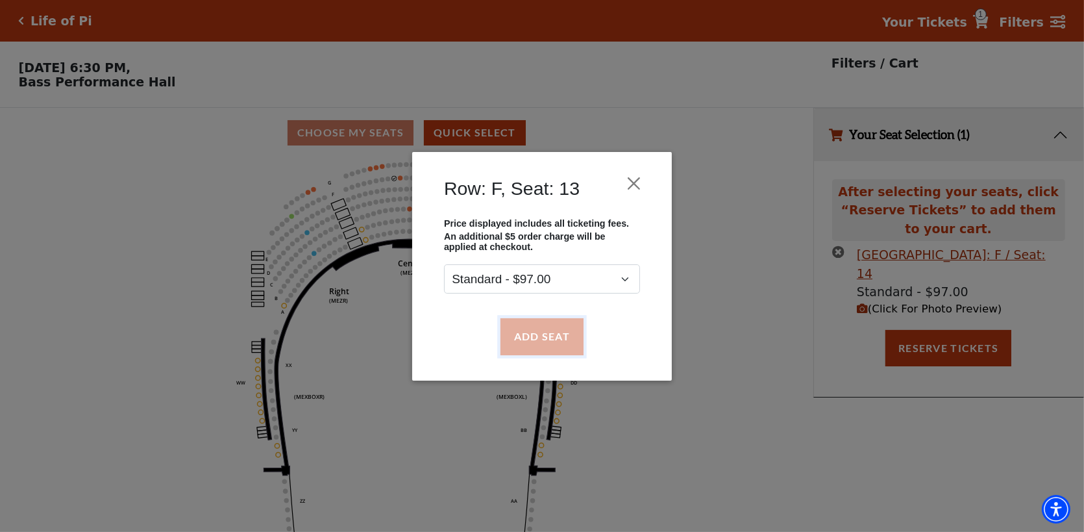
click at [546, 337] on button "Add Seat" at bounding box center [541, 336] width 83 height 36
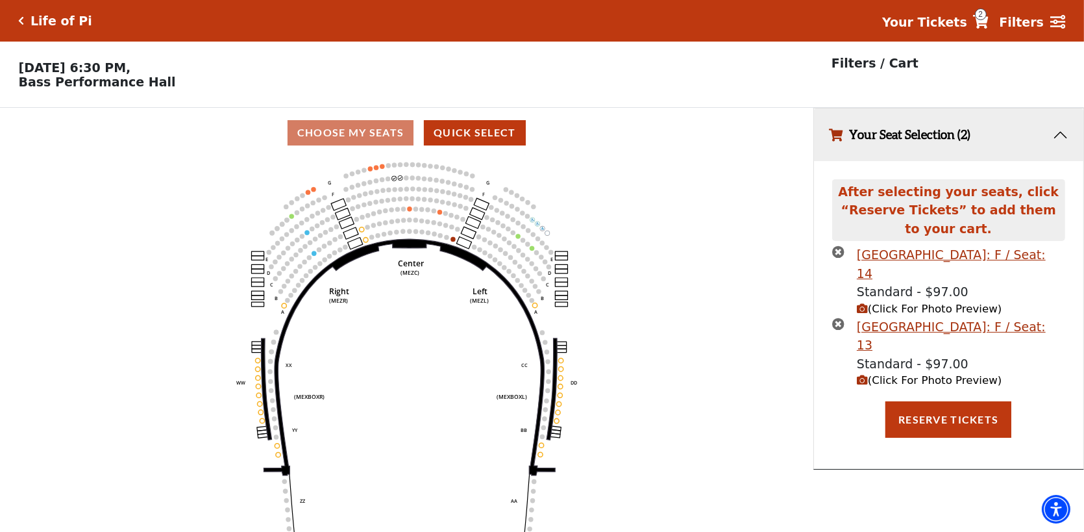
click at [910, 302] on span "(Click For Photo Preview)" at bounding box center [929, 308] width 145 height 12
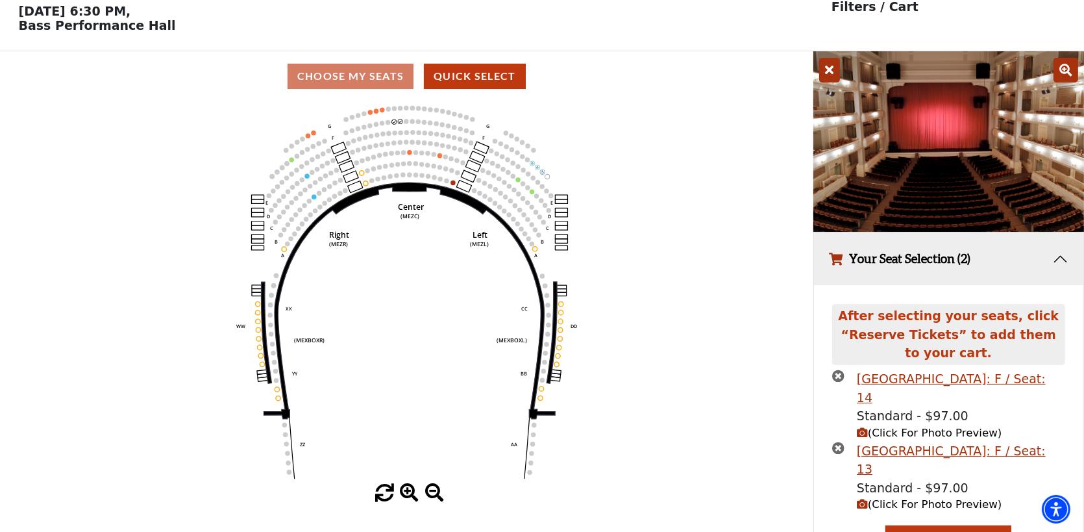
scroll to position [83, 0]
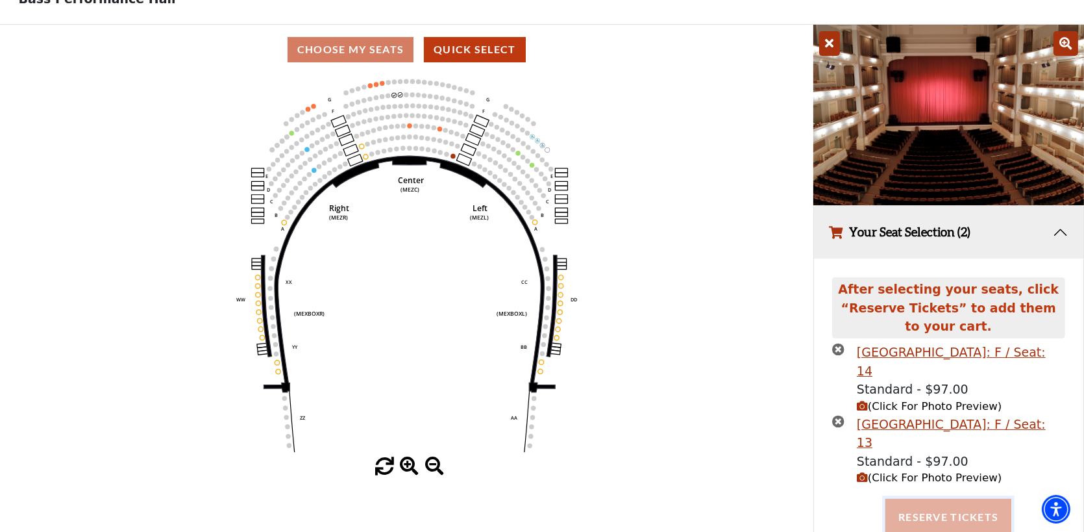
click at [946, 498] on button "Reserve Tickets" at bounding box center [948, 516] width 126 height 36
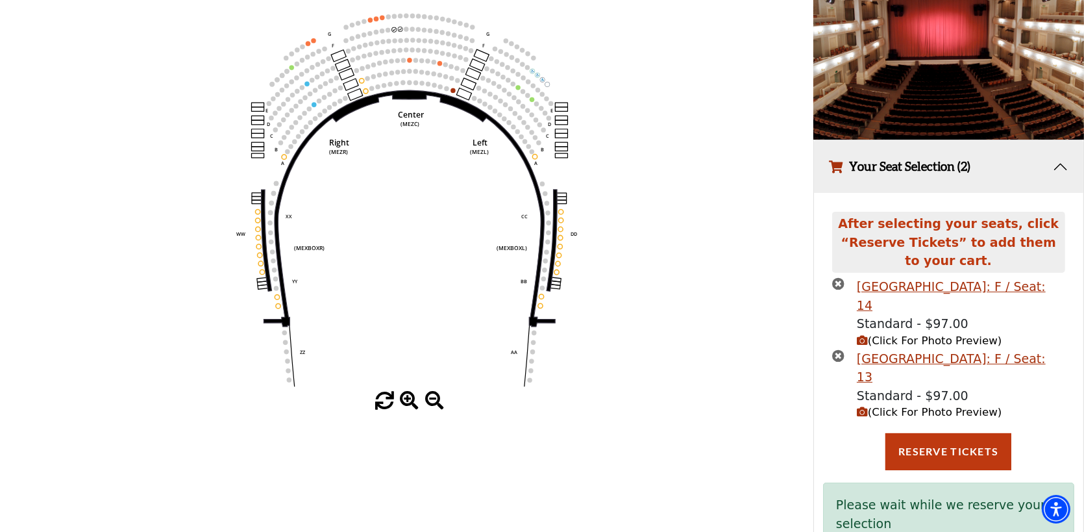
scroll to position [158, 0]
